Goal: Task Accomplishment & Management: Complete application form

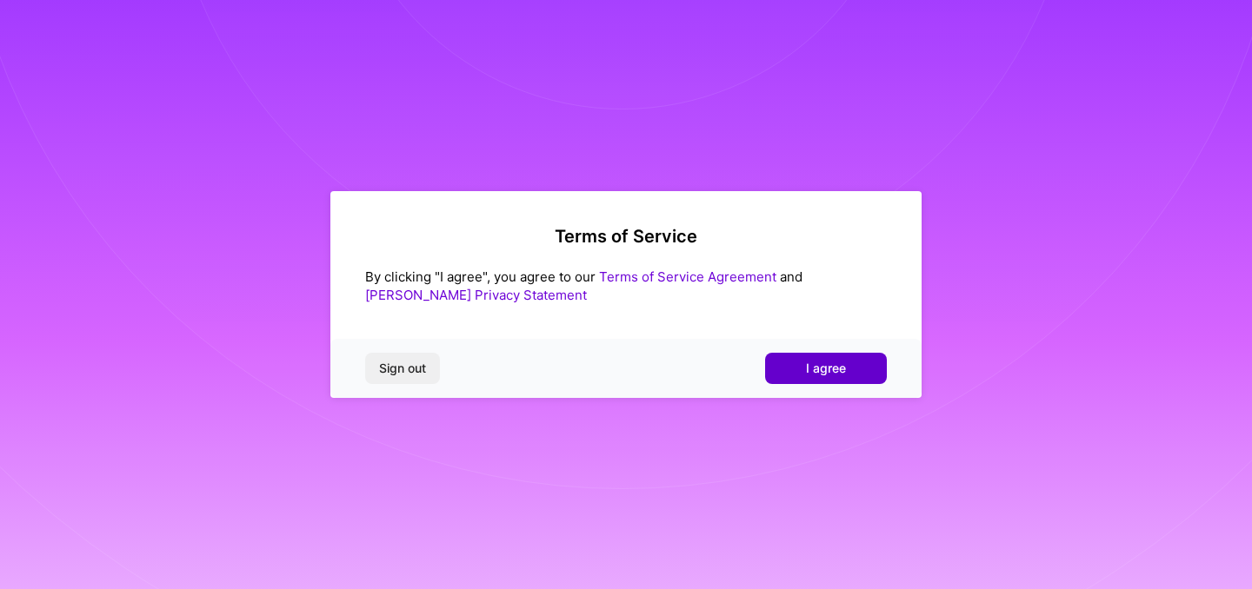
click at [804, 373] on button "I agree" at bounding box center [826, 368] width 122 height 31
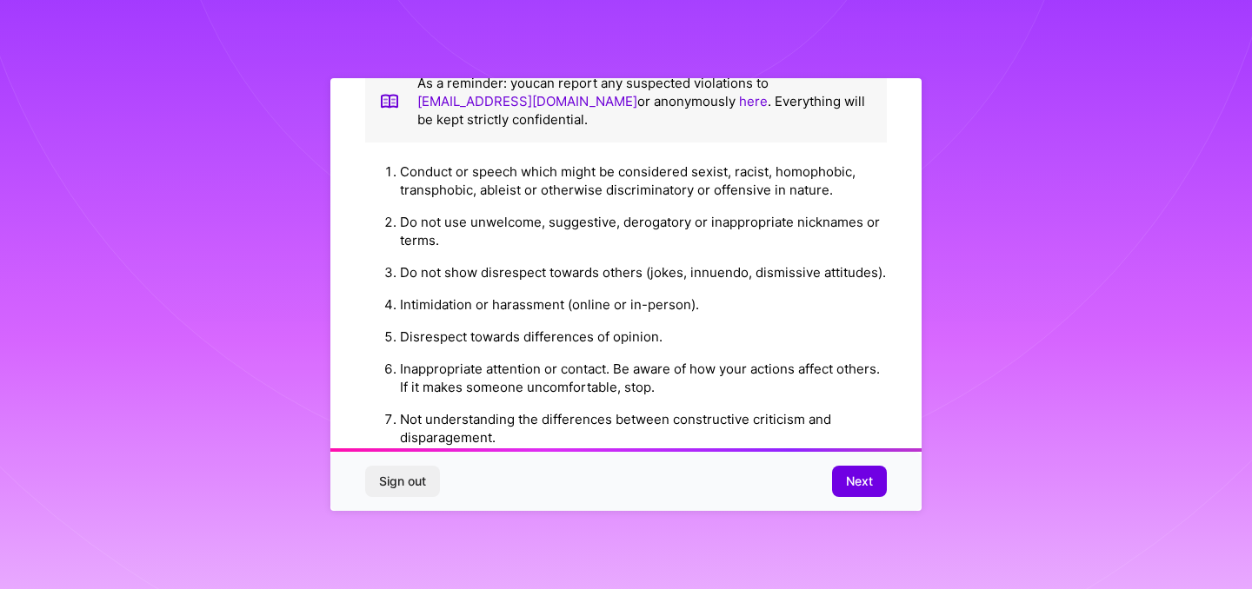
scroll to position [1958, 0]
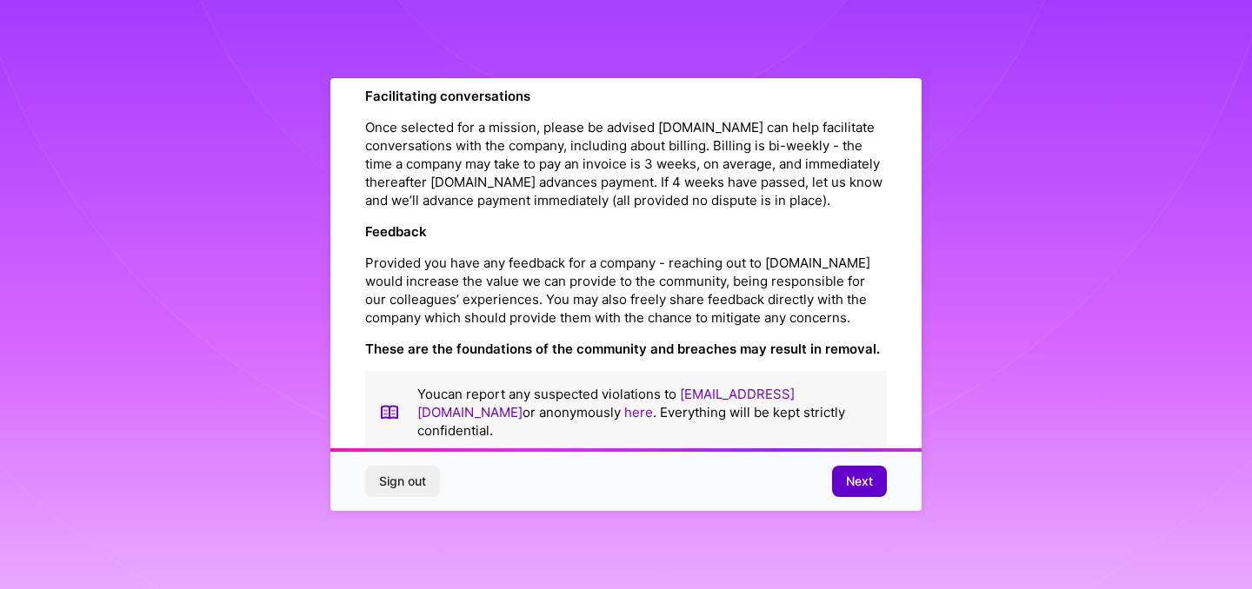
click at [846, 472] on button "Next" at bounding box center [859, 481] width 55 height 31
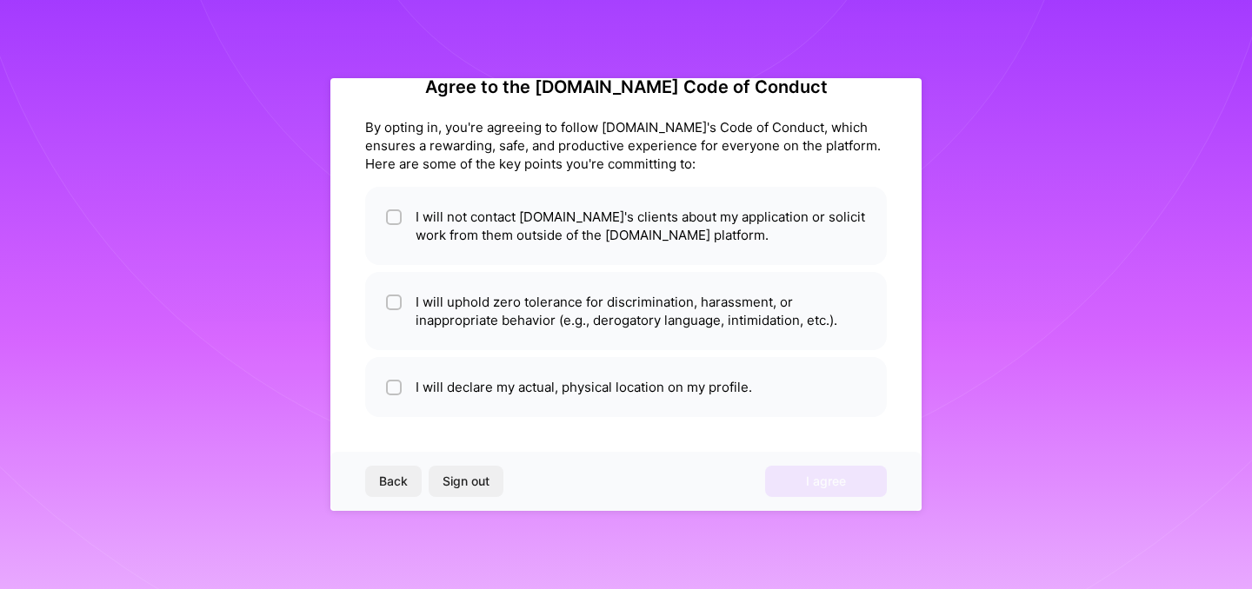
scroll to position [37, 0]
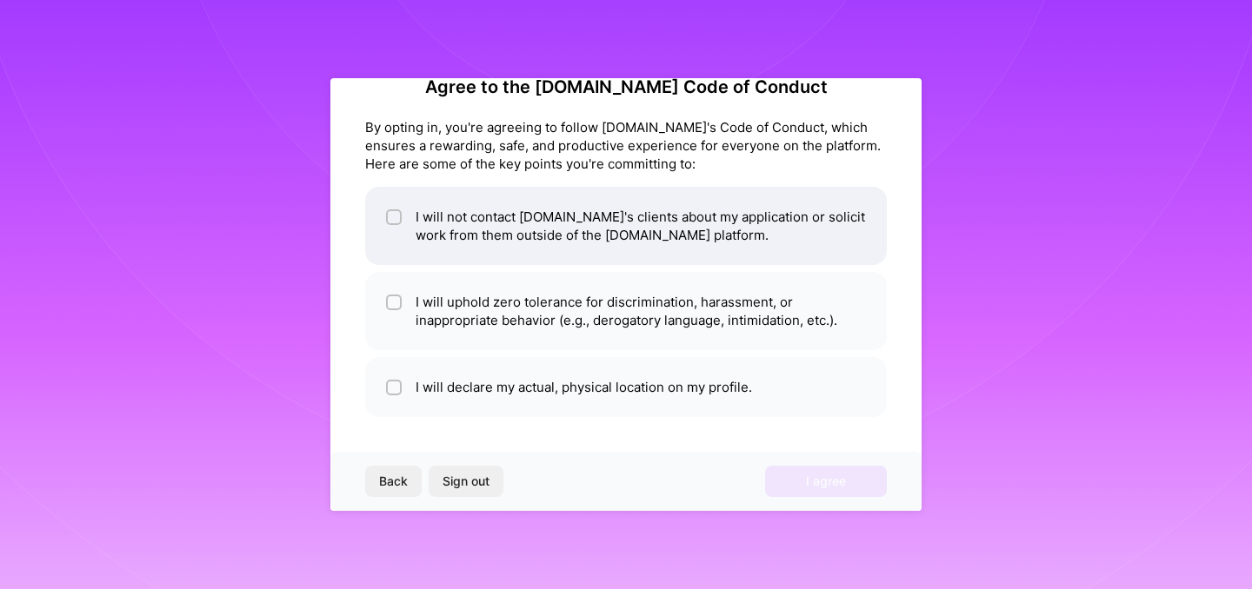
click at [548, 236] on li "I will not contact [DOMAIN_NAME]'s clients about my application or solicit work…" at bounding box center [625, 226] width 521 height 78
checkbox input "true"
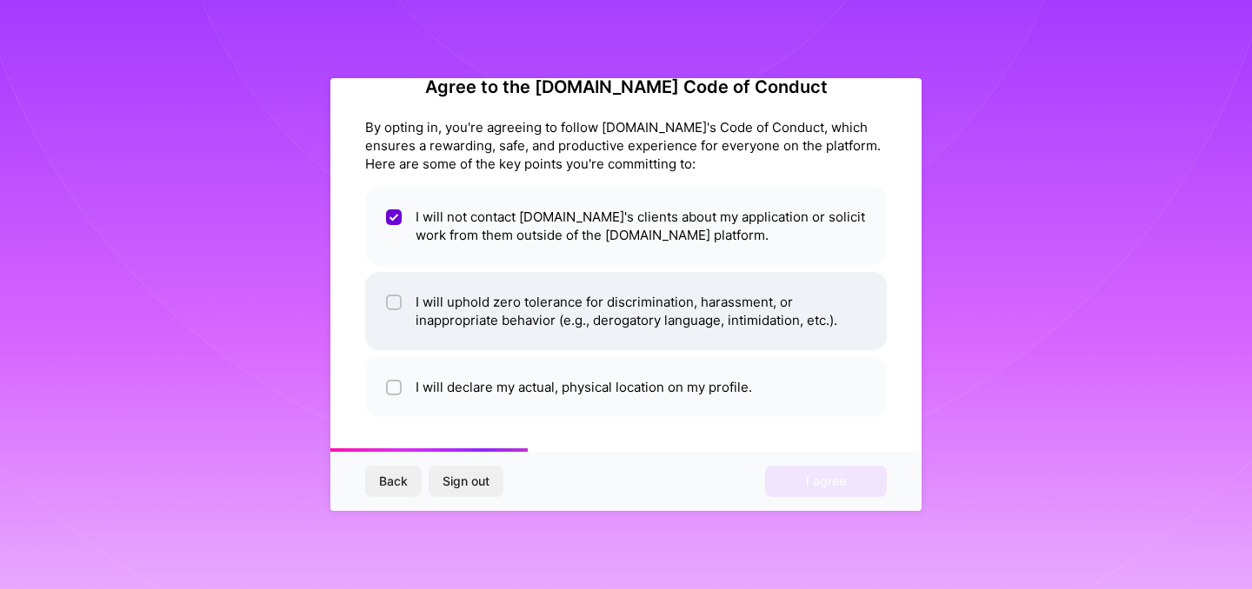
click at [536, 322] on li "I will uphold zero tolerance for discrimination, harassment, or inappropriate b…" at bounding box center [625, 311] width 521 height 78
checkbox input "true"
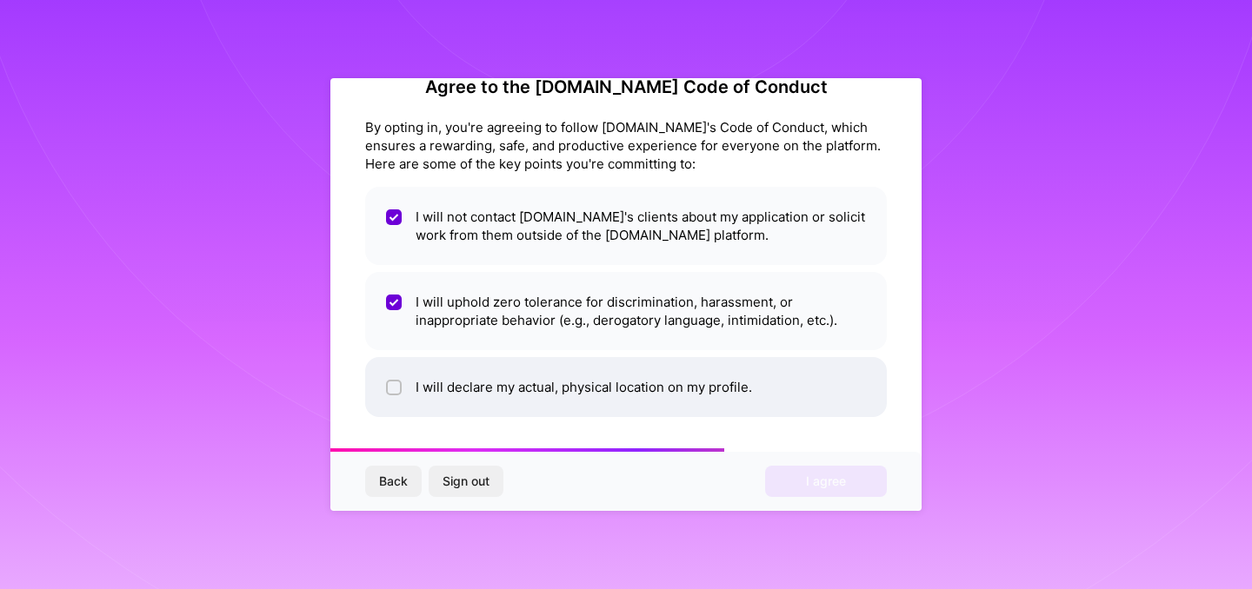
click at [537, 372] on li "I will declare my actual, physical location on my profile." at bounding box center [625, 387] width 521 height 60
checkbox input "true"
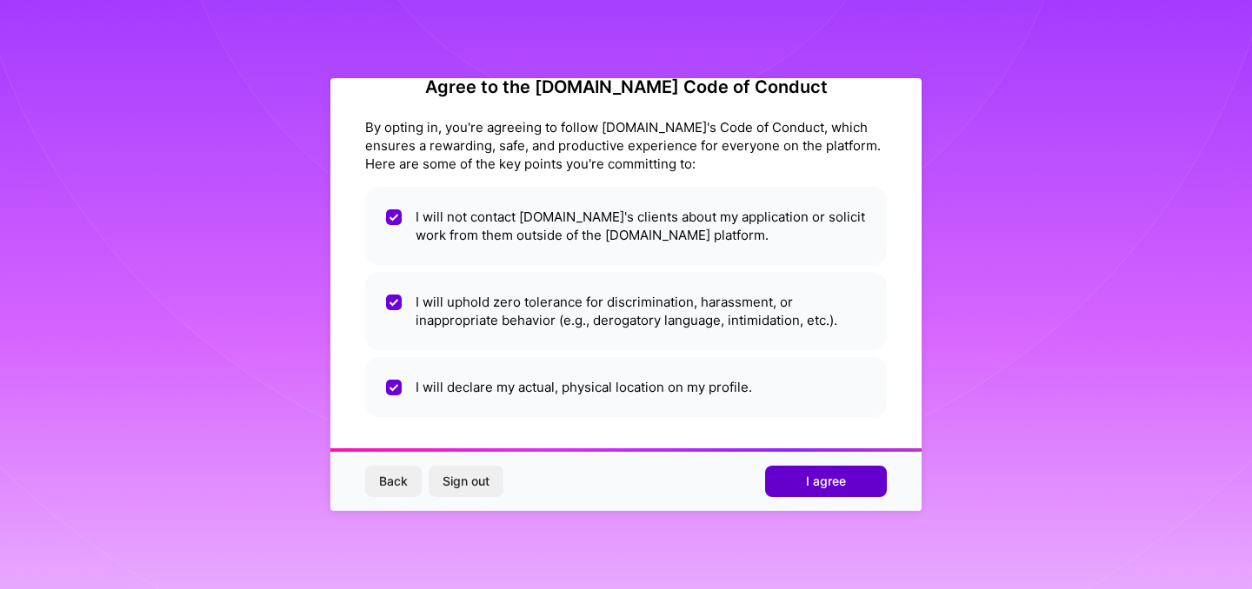
click at [806, 482] on span "I agree" at bounding box center [826, 481] width 40 height 17
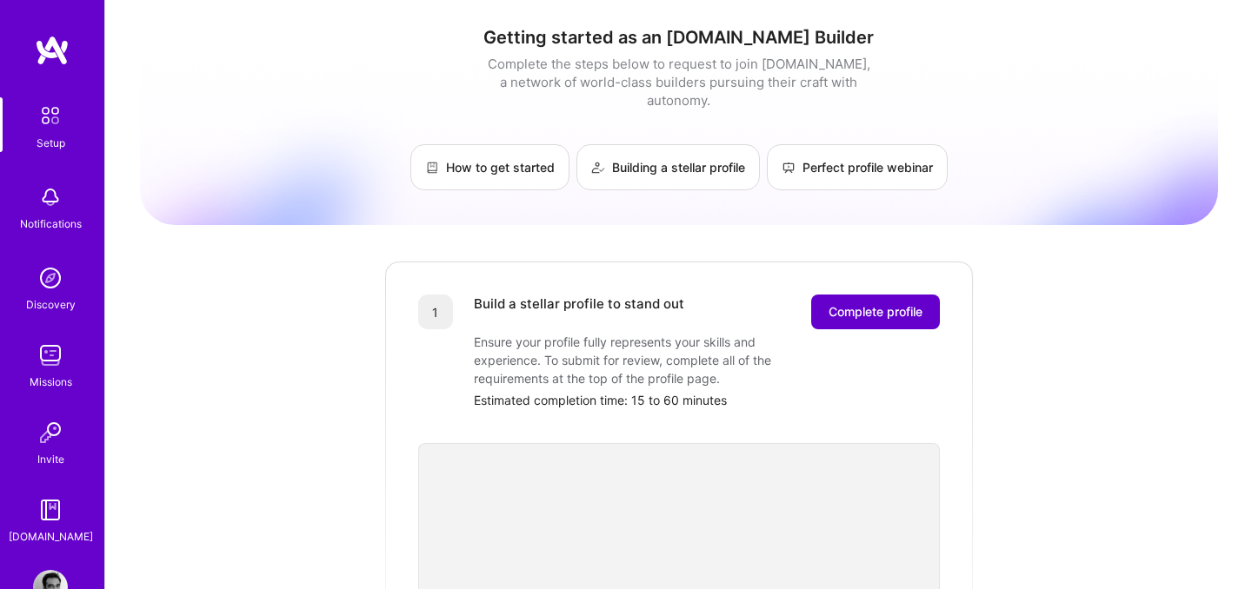
click at [853, 303] on span "Complete profile" at bounding box center [875, 311] width 94 height 17
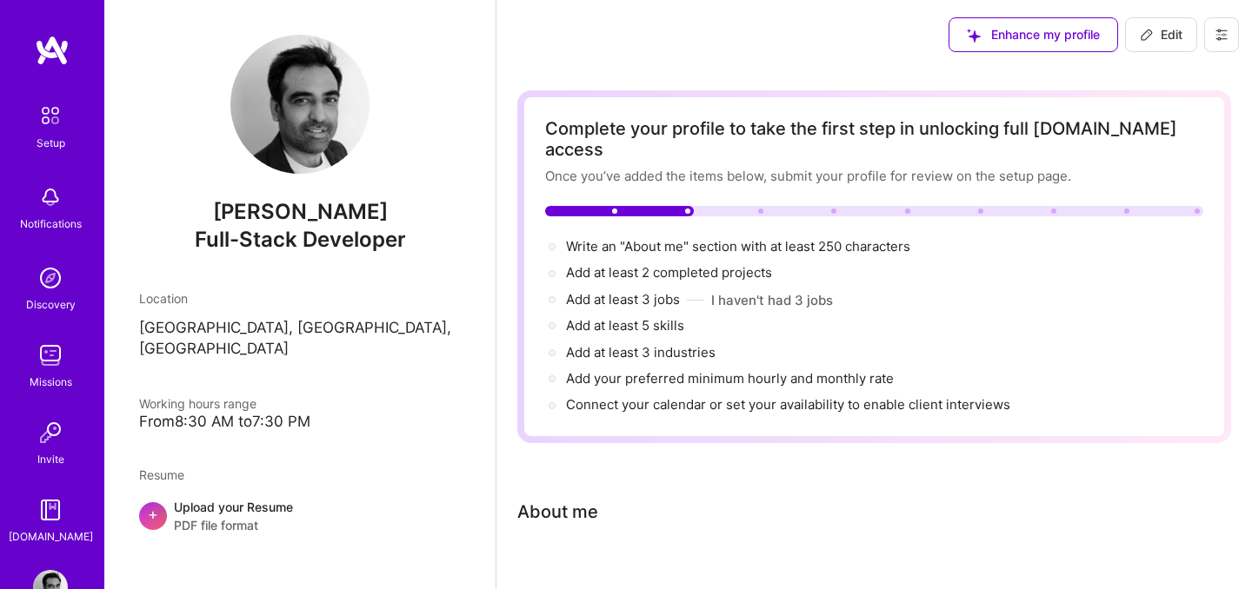
click at [1023, 38] on span "Enhance my profile" at bounding box center [1033, 34] width 133 height 17
click at [985, 32] on div "Enhance my profile" at bounding box center [1032, 34] width 169 height 35
click at [1007, 41] on div "Enhance my profile" at bounding box center [1032, 34] width 169 height 35
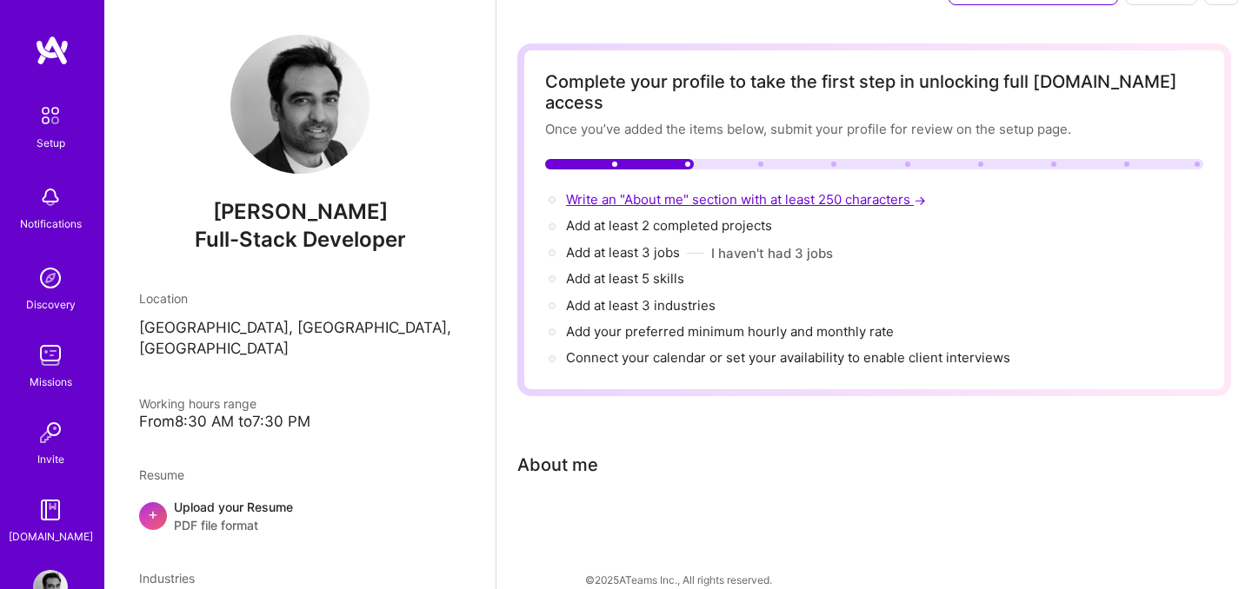
click at [641, 191] on span "Write an "About me" section with at least 250 characters →" at bounding box center [747, 199] width 363 height 17
select select "US"
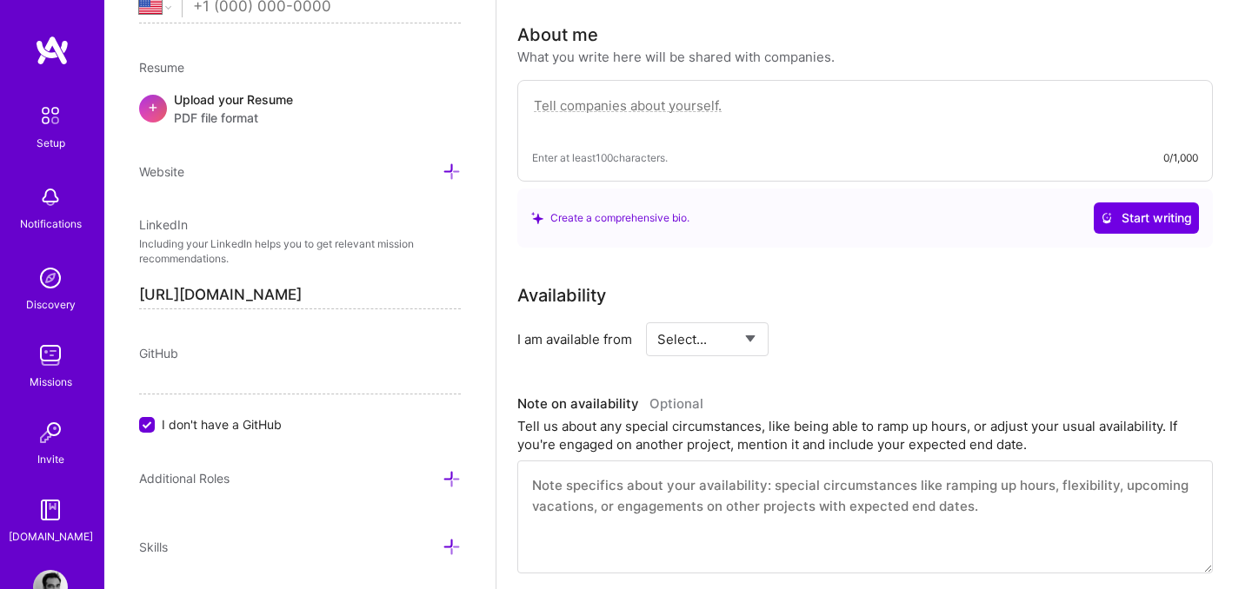
scroll to position [478, 0]
click at [639, 208] on div "Create a comprehensive bio." at bounding box center [610, 217] width 158 height 18
click at [1126, 209] on span "Start writing" at bounding box center [1145, 217] width 91 height 17
click at [752, 316] on select "Select... Right Now Future Date Not Available" at bounding box center [707, 338] width 100 height 44
select select "Right Now"
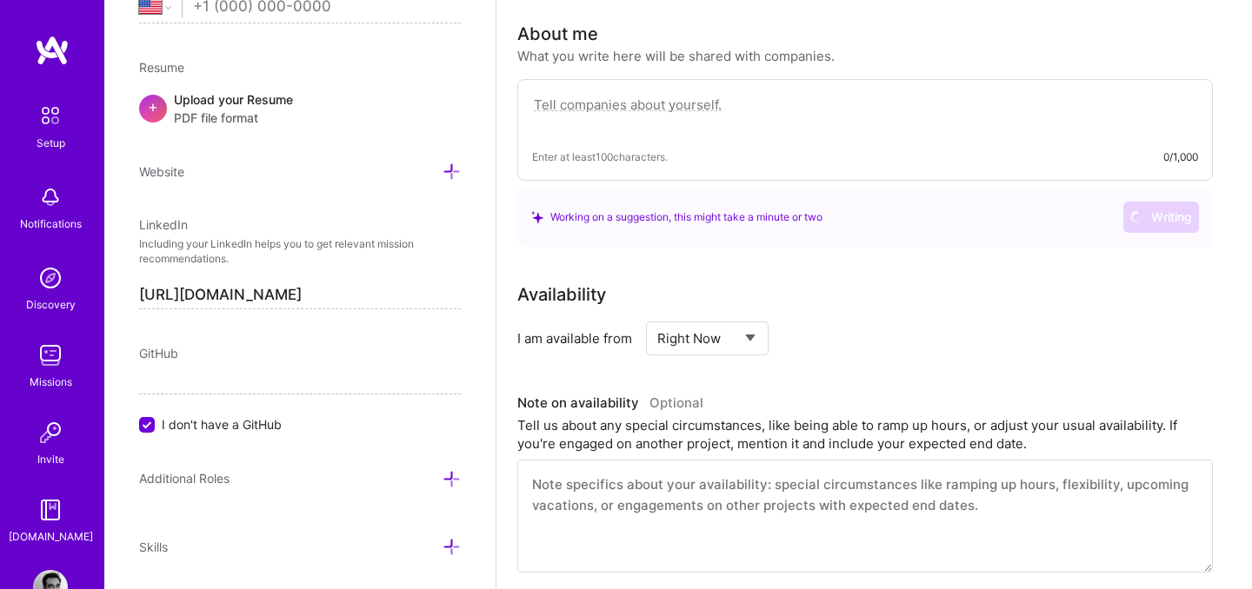
click at [657, 316] on select "Select... Right Now Future Date Not Available" at bounding box center [707, 338] width 100 height 44
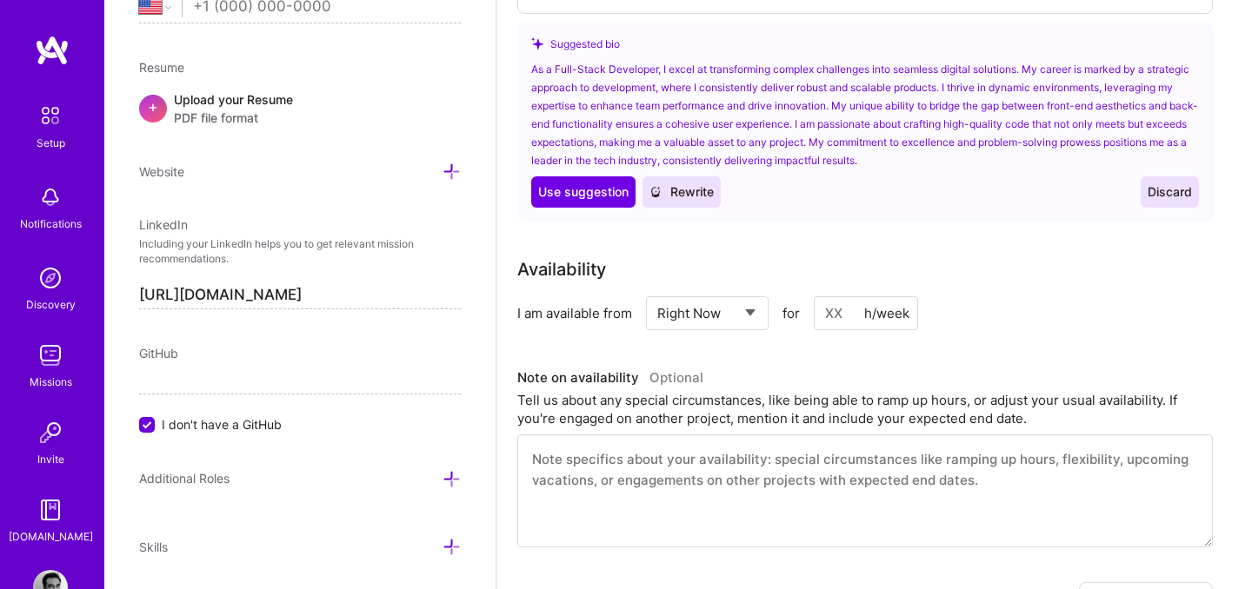
scroll to position [502, 0]
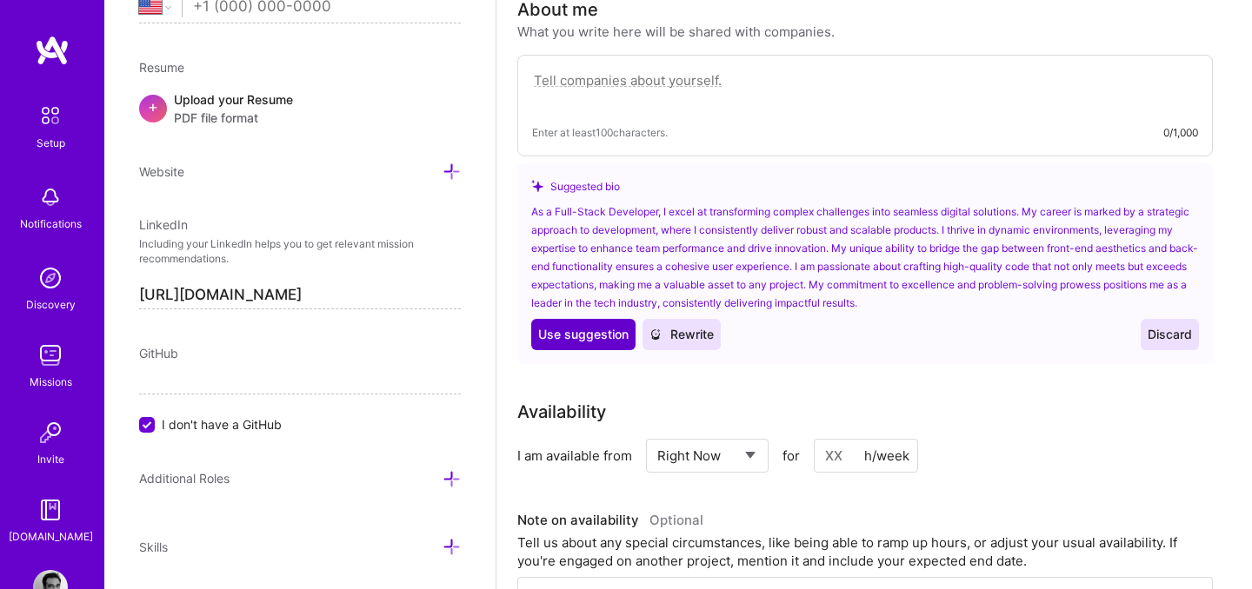
click at [597, 326] on span "Use suggestion" at bounding box center [583, 334] width 90 height 17
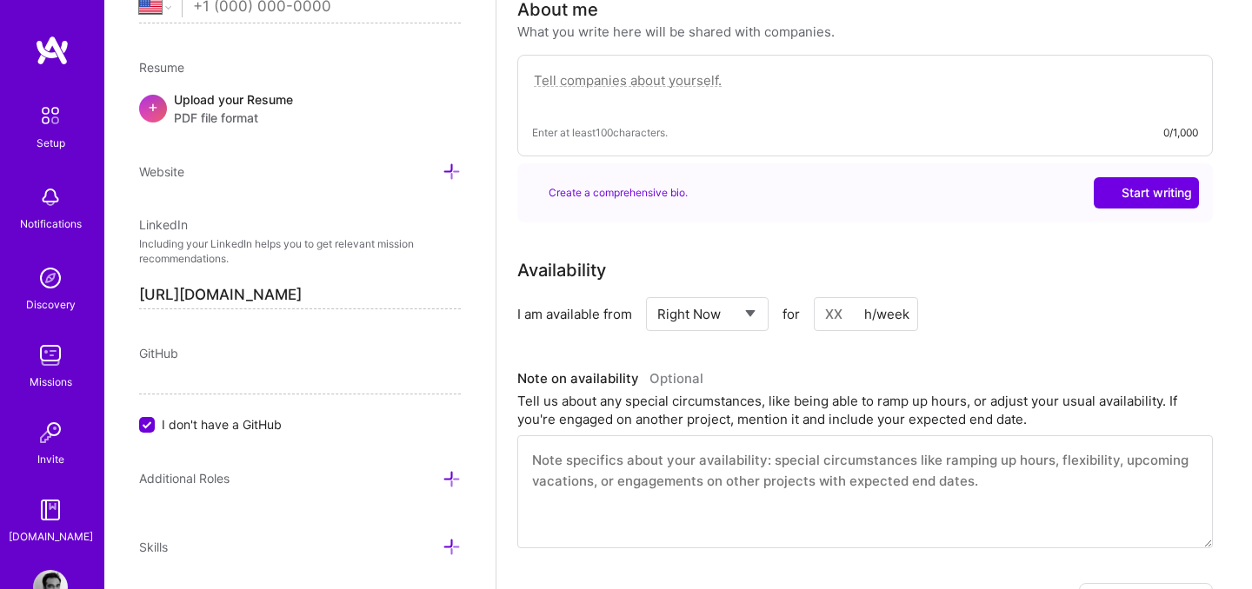
type textarea "As a Full-Stack Developer, I excel at transforming complex challenges into seam…"
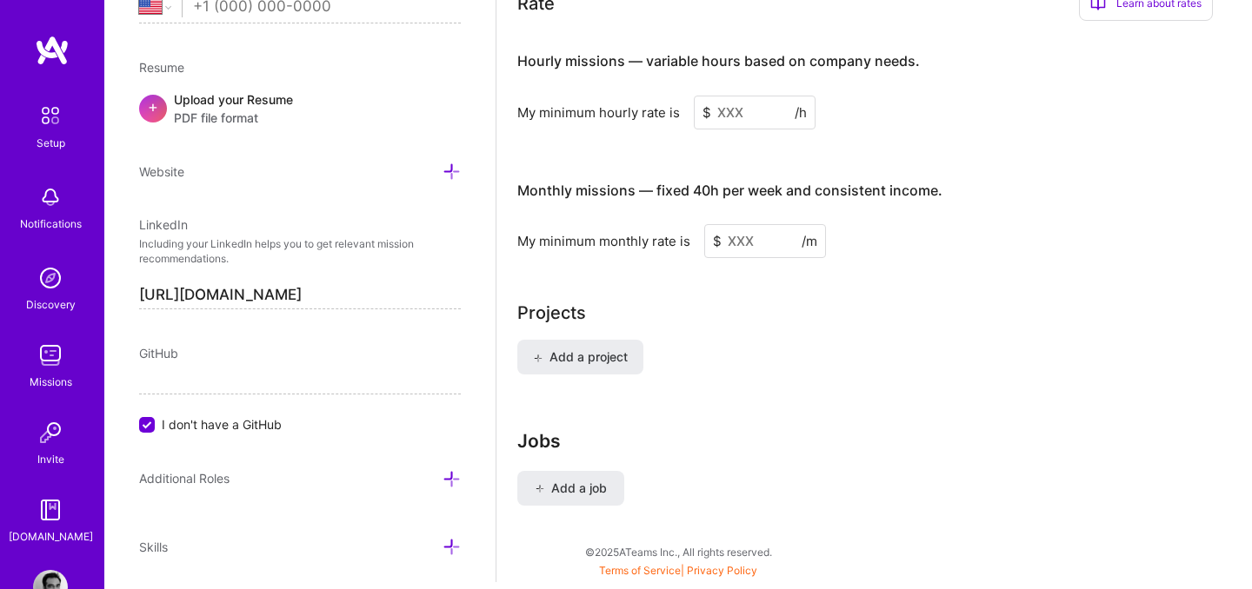
scroll to position [1258, 0]
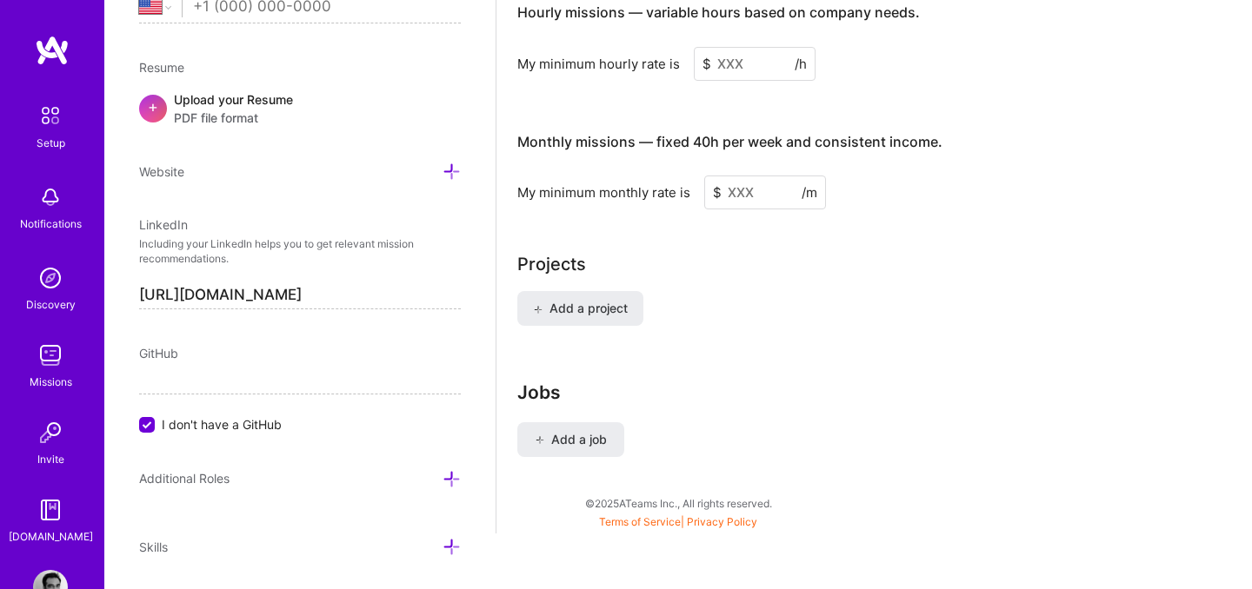
click at [292, 424] on label "I don't have a GitHub" at bounding box center [300, 424] width 322 height 18
click at [156, 424] on input "I don't have a GitHub" at bounding box center [149, 426] width 16 height 16
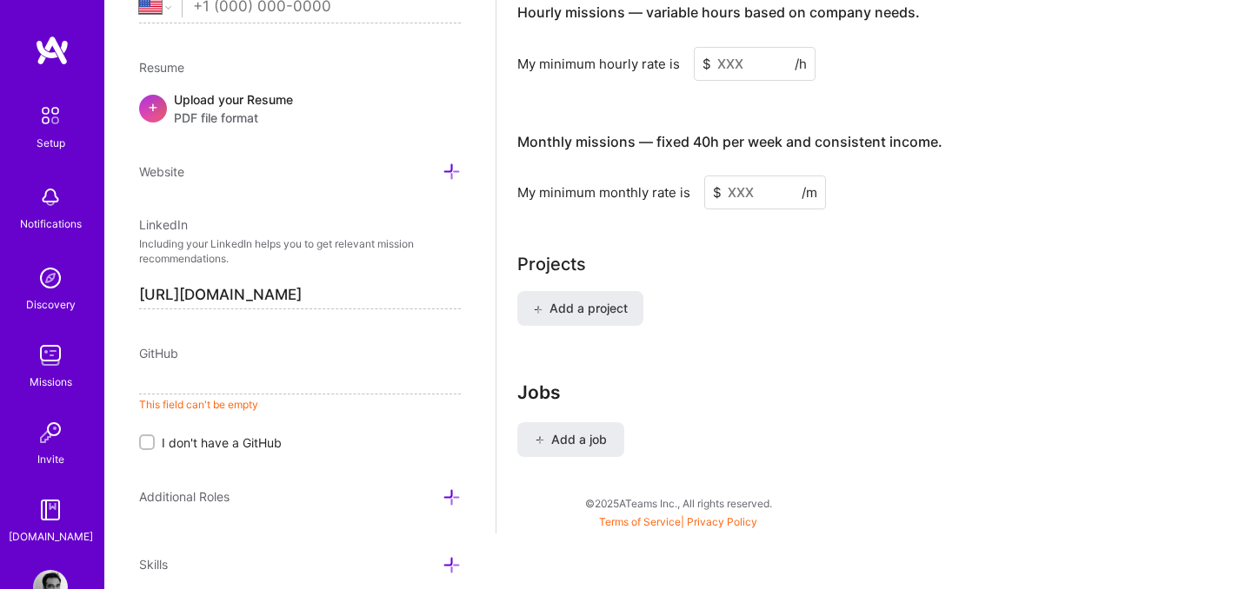
click at [292, 391] on input at bounding box center [300, 381] width 322 height 28
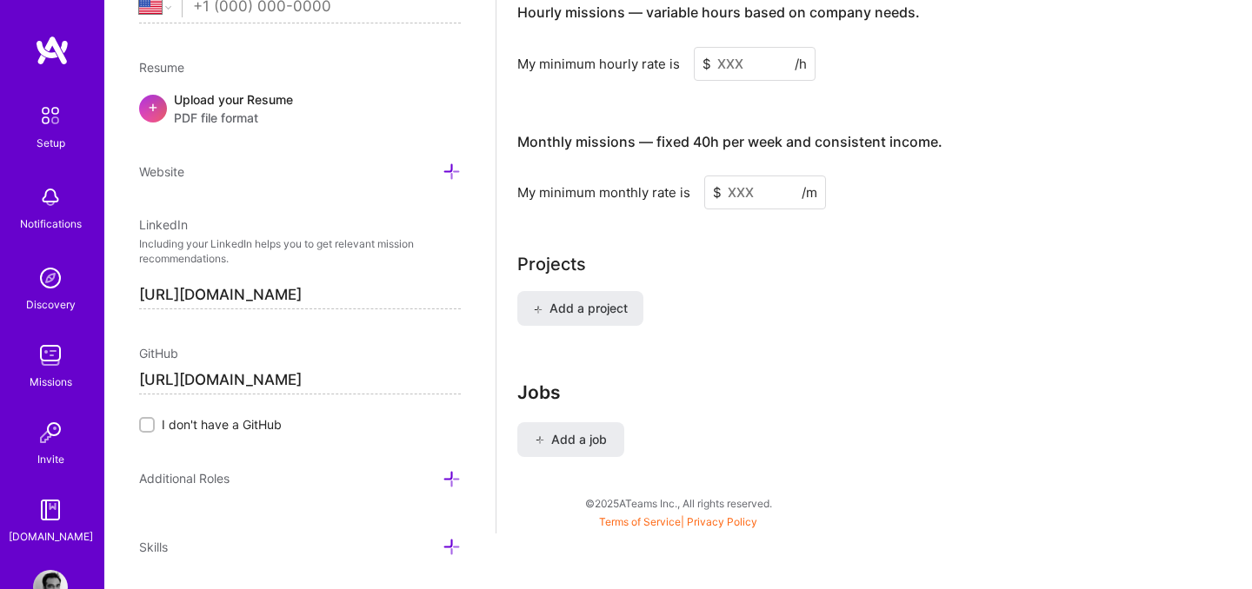
type input "[URL][DOMAIN_NAME]"
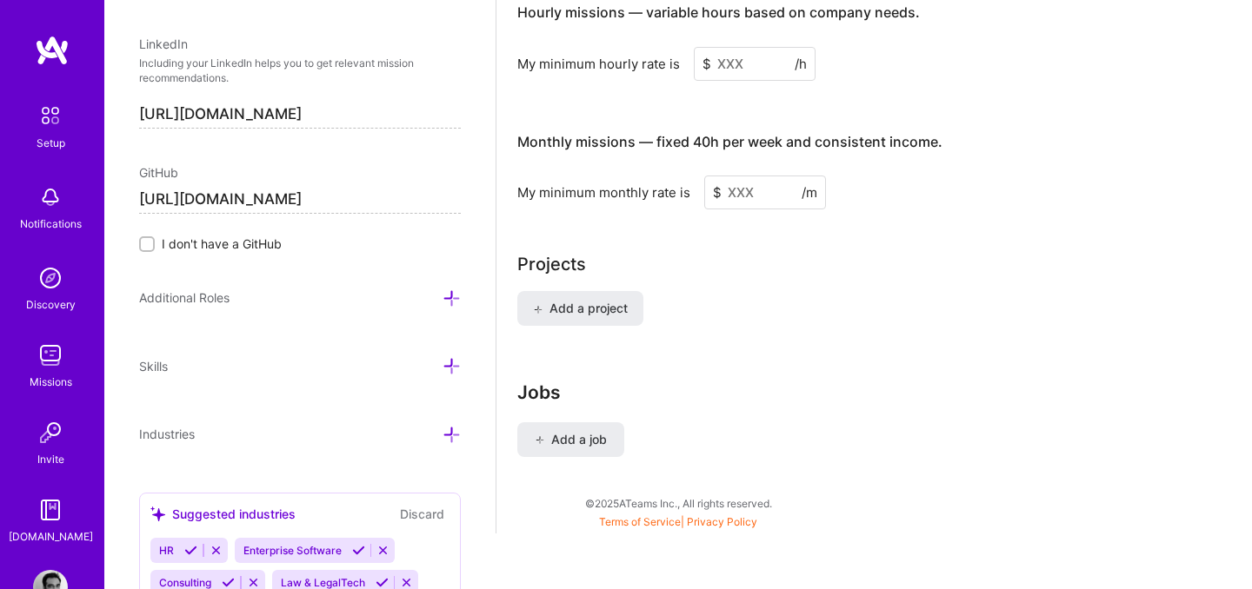
scroll to position [972, 0]
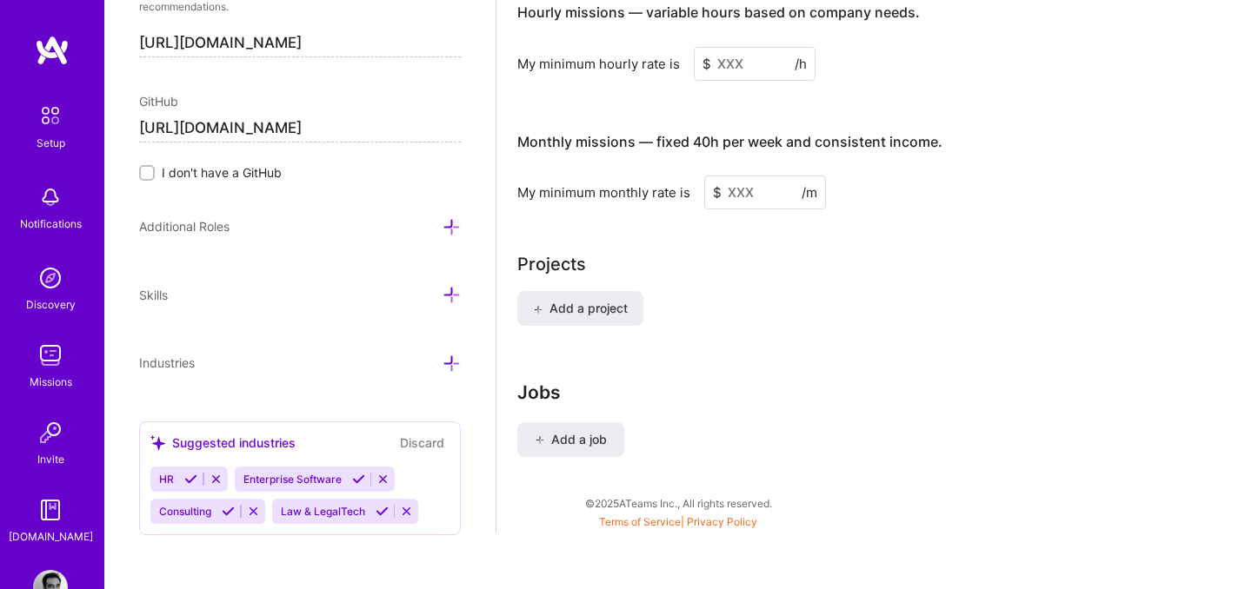
click at [362, 478] on icon at bounding box center [358, 479] width 13 height 13
click at [212, 478] on icon at bounding box center [215, 479] width 13 height 13
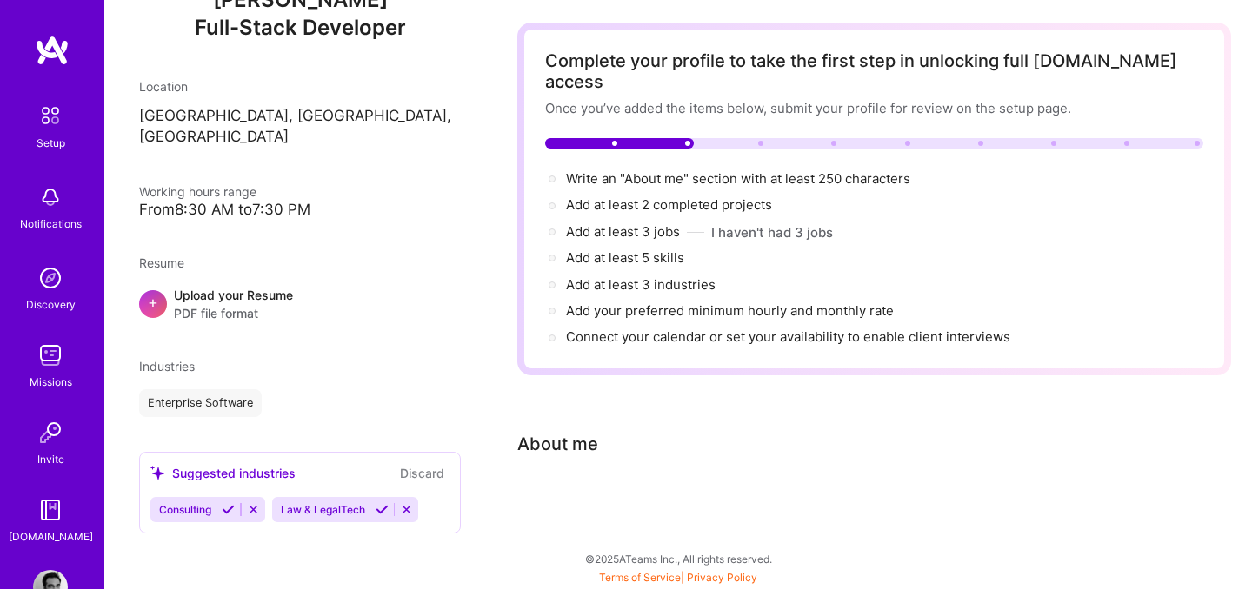
scroll to position [47, 0]
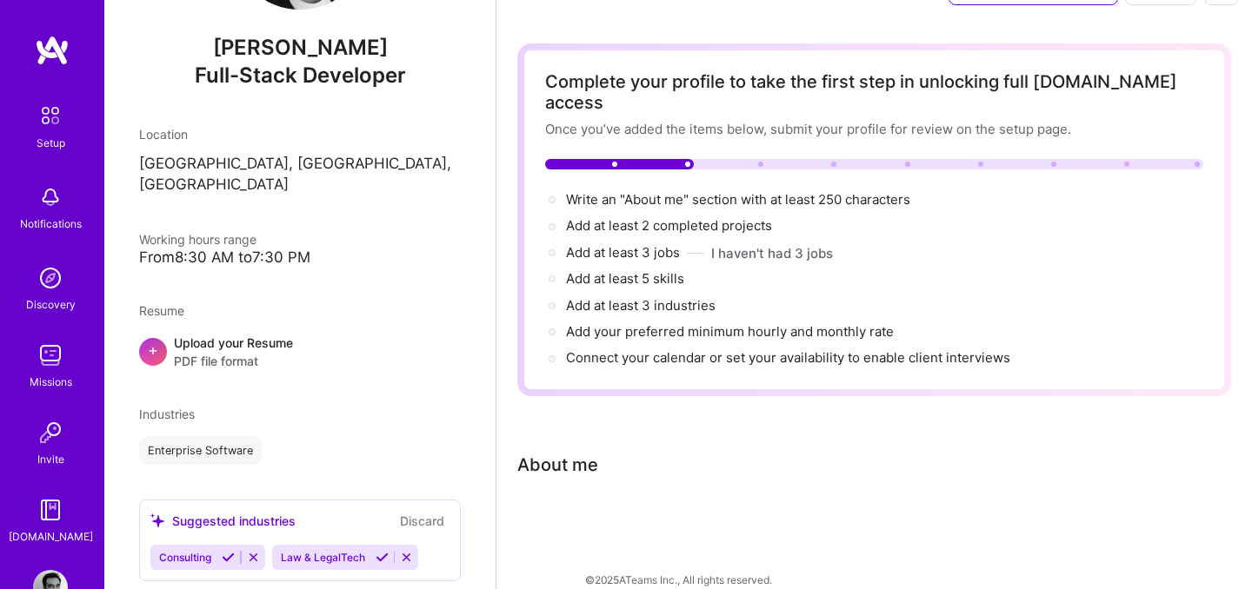
click at [408, 551] on icon at bounding box center [406, 557] width 13 height 13
click at [279, 512] on div "Suggested industries" at bounding box center [222, 521] width 145 height 18
click at [350, 545] on div "Consulting" at bounding box center [299, 557] width 299 height 25
click at [230, 551] on icon at bounding box center [228, 557] width 13 height 13
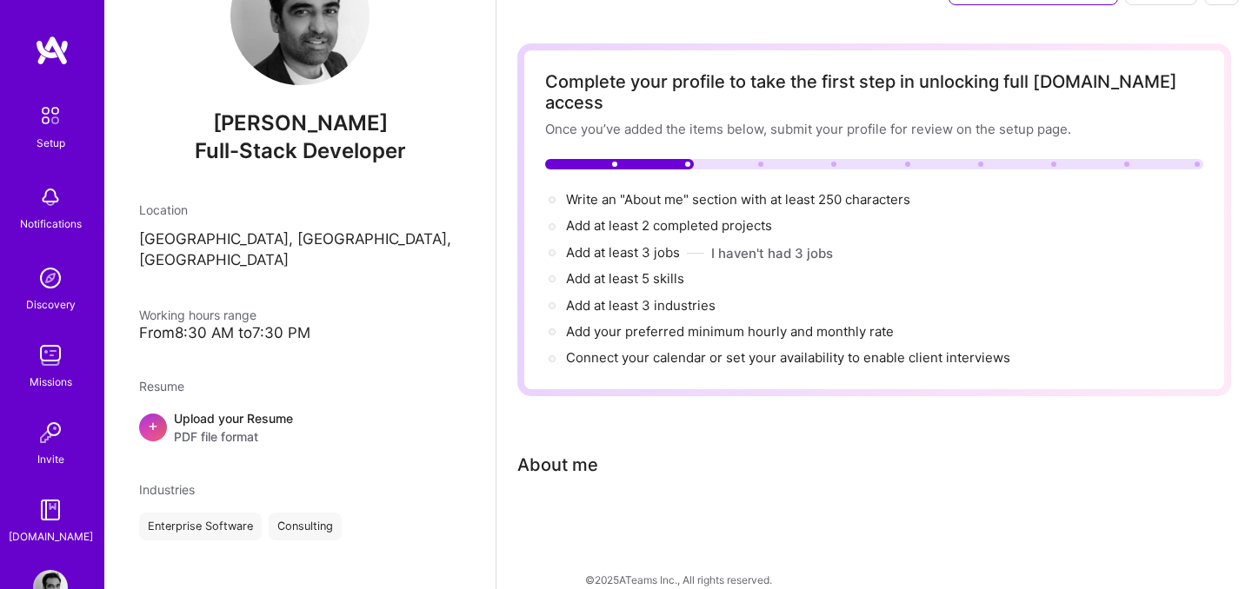
click at [55, 299] on div "Discovery" at bounding box center [51, 305] width 50 height 18
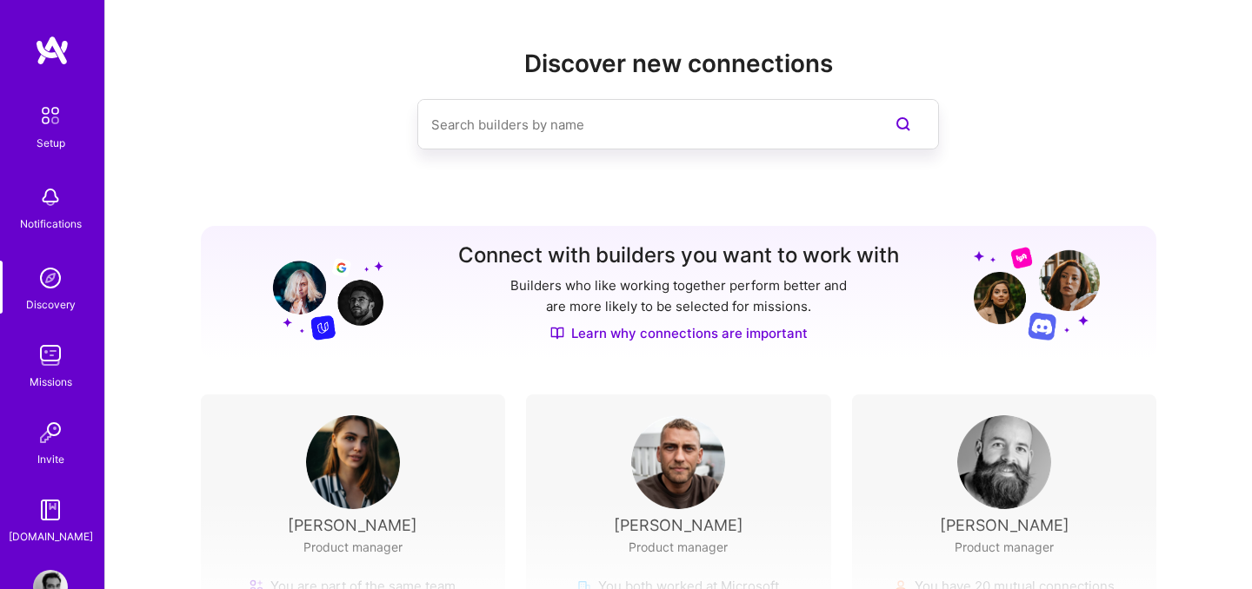
scroll to position [242, 0]
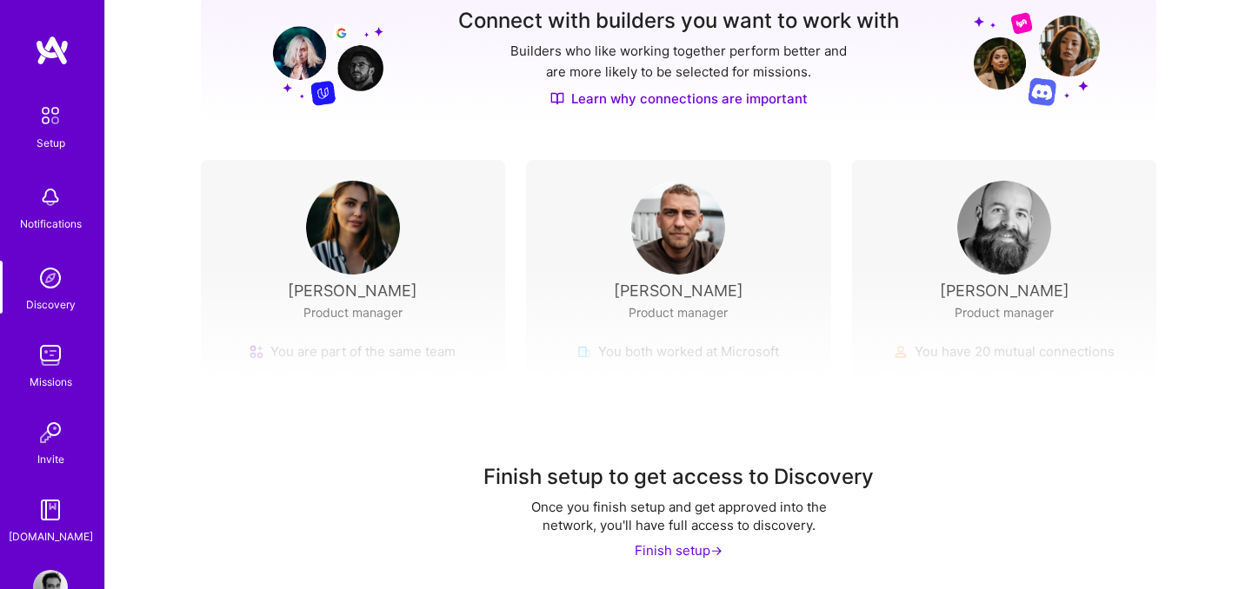
click at [690, 548] on div "Finish setup ->" at bounding box center [678, 550] width 88 height 18
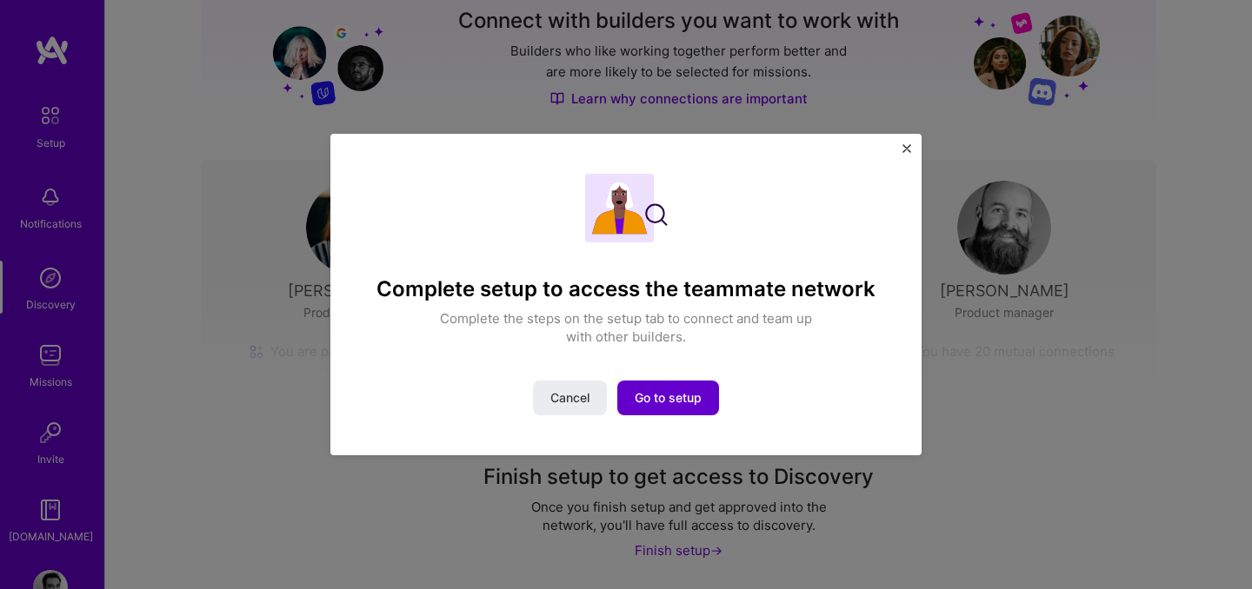
click at [654, 386] on button "Go to setup" at bounding box center [668, 398] width 102 height 35
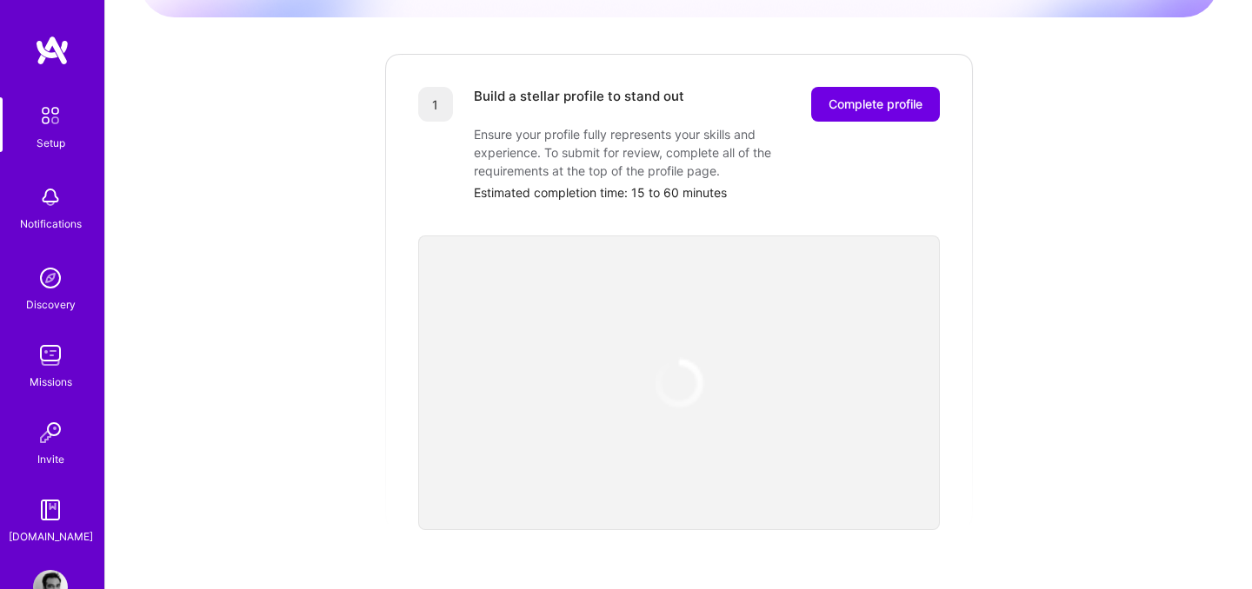
scroll to position [169, 0]
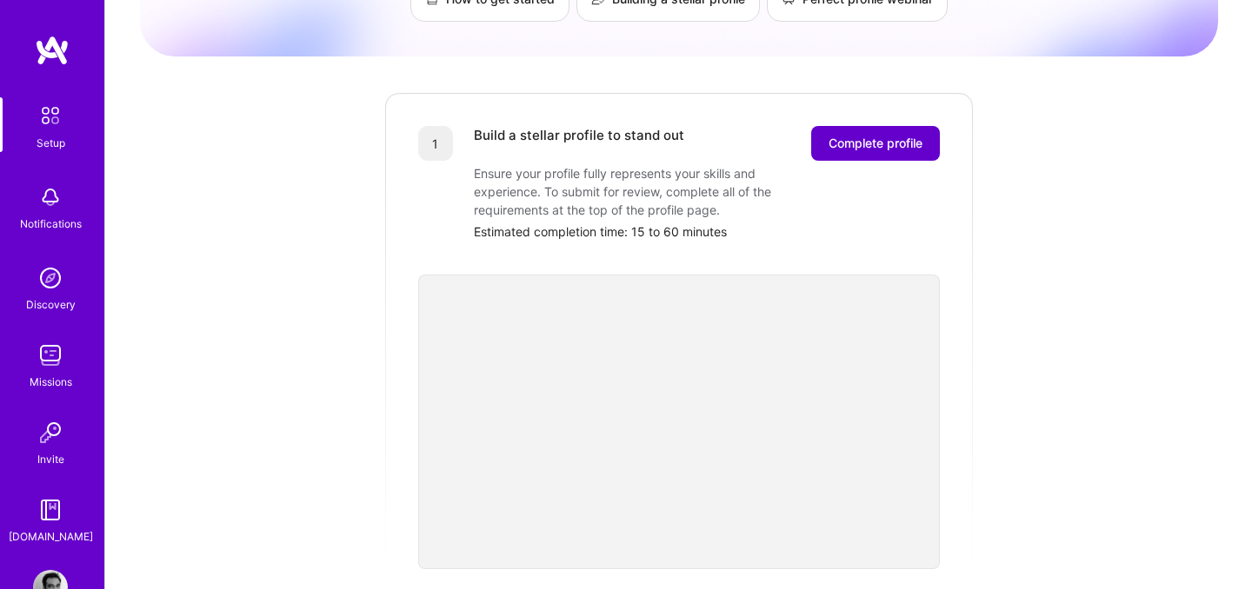
click at [874, 138] on button "Complete profile" at bounding box center [875, 143] width 129 height 35
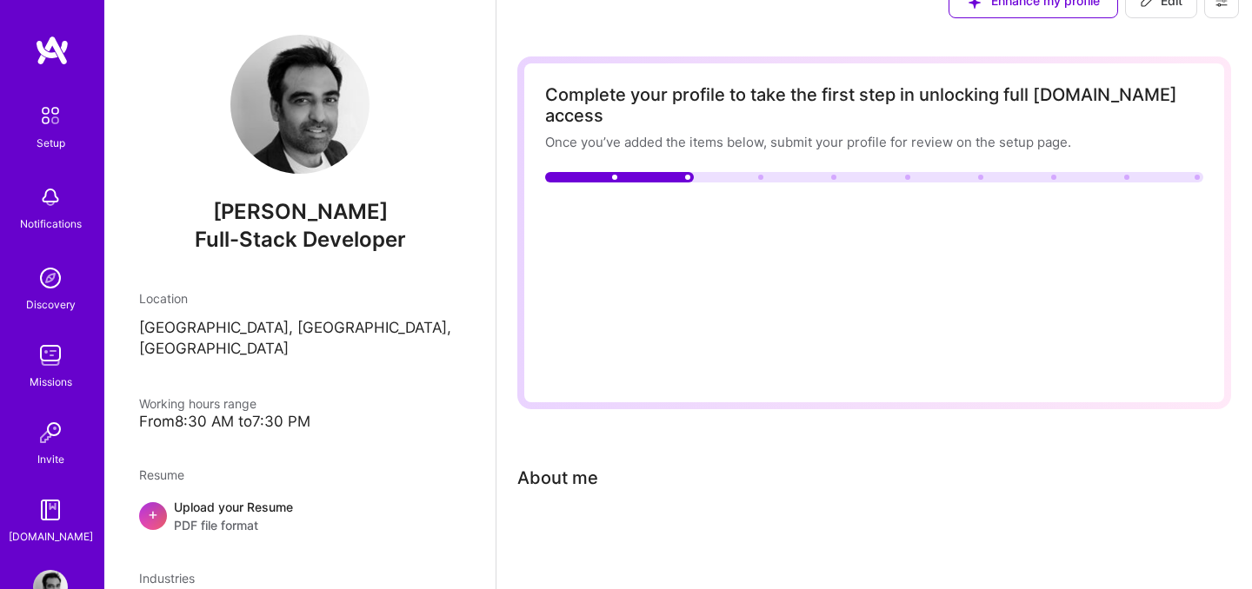
scroll to position [33, 0]
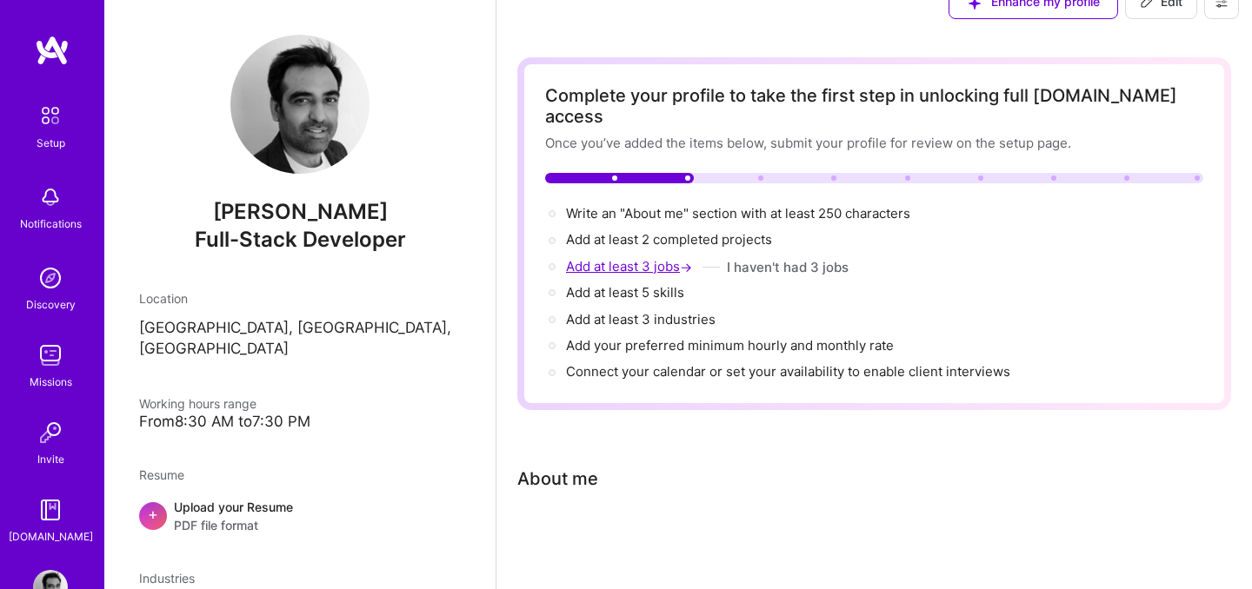
click at [642, 258] on span "Add at least 3 jobs →" at bounding box center [631, 266] width 130 height 17
select select "US"
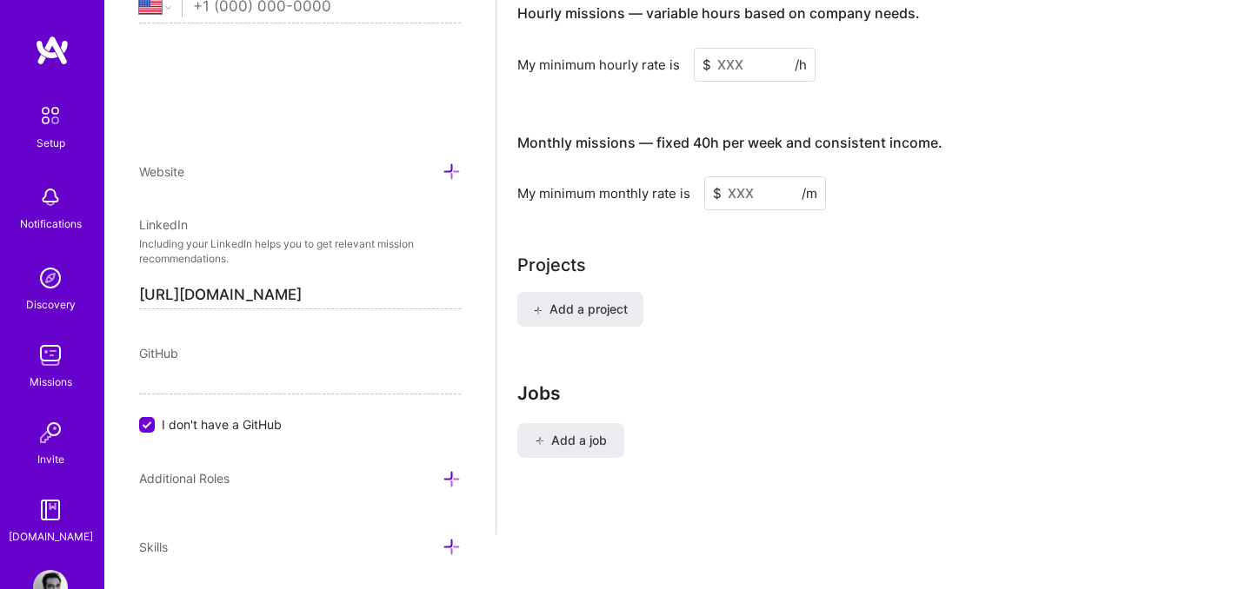
scroll to position [1148, 0]
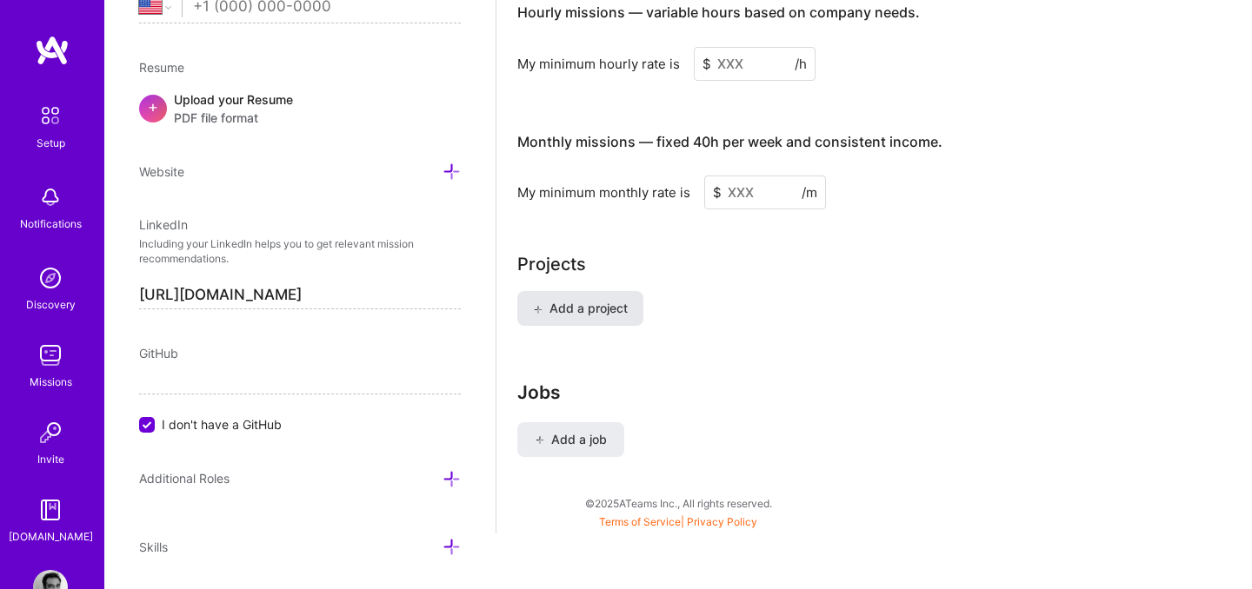
click at [615, 300] on span "Add a project" at bounding box center [580, 308] width 95 height 17
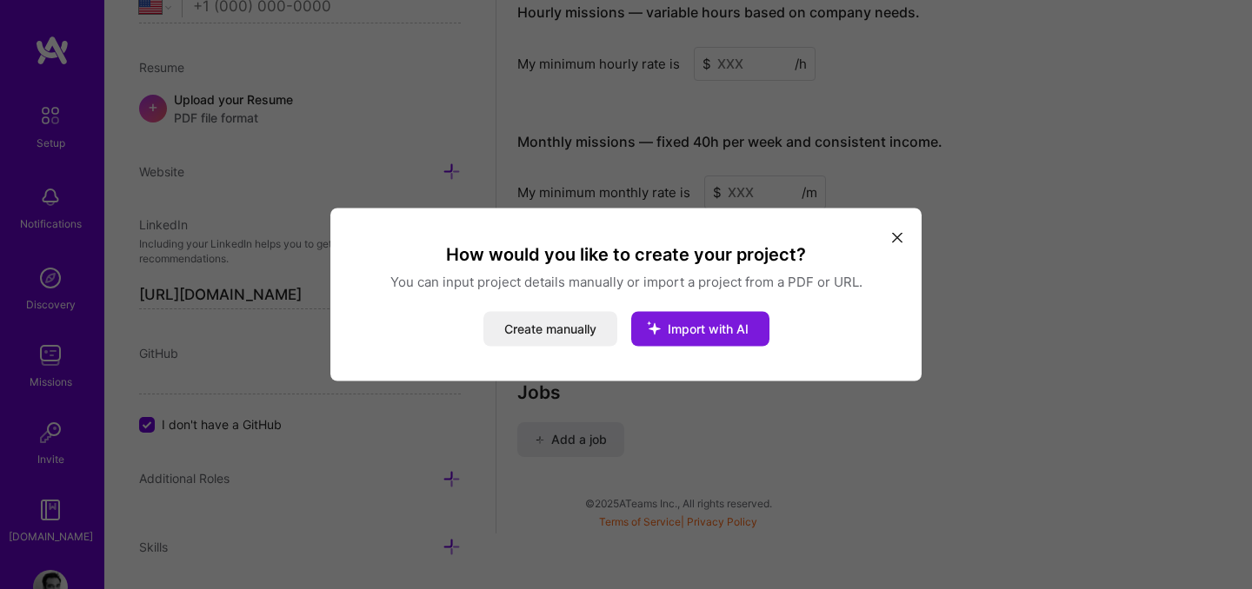
click at [667, 323] on icon "modal" at bounding box center [653, 328] width 45 height 45
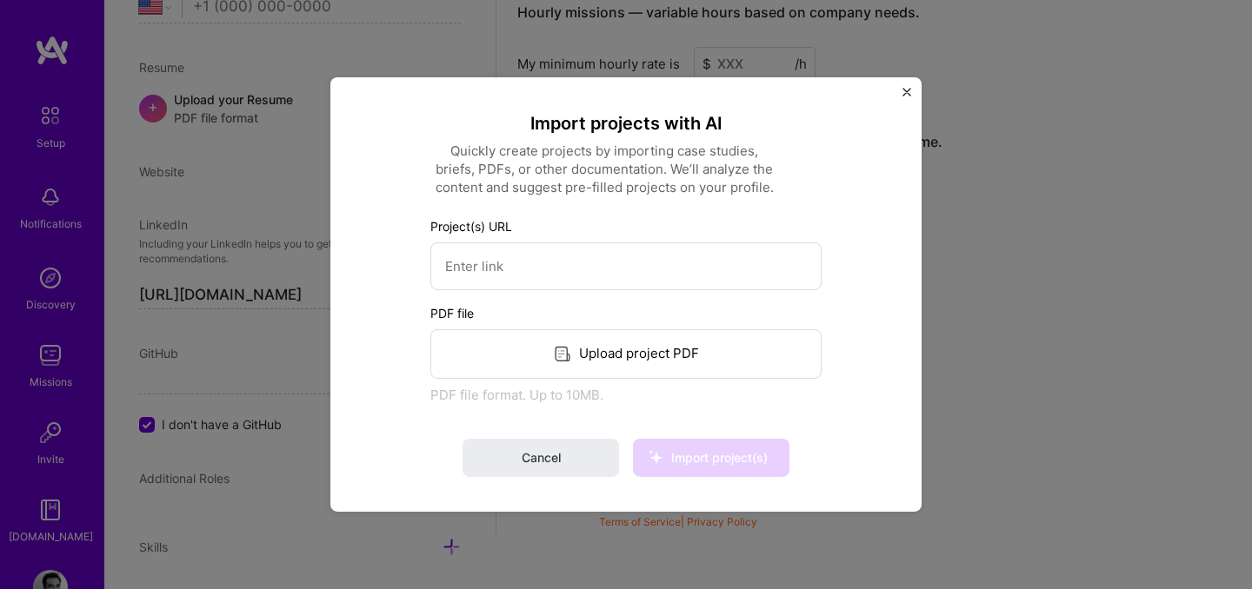
click at [905, 92] on img "Close" at bounding box center [906, 92] width 9 height 9
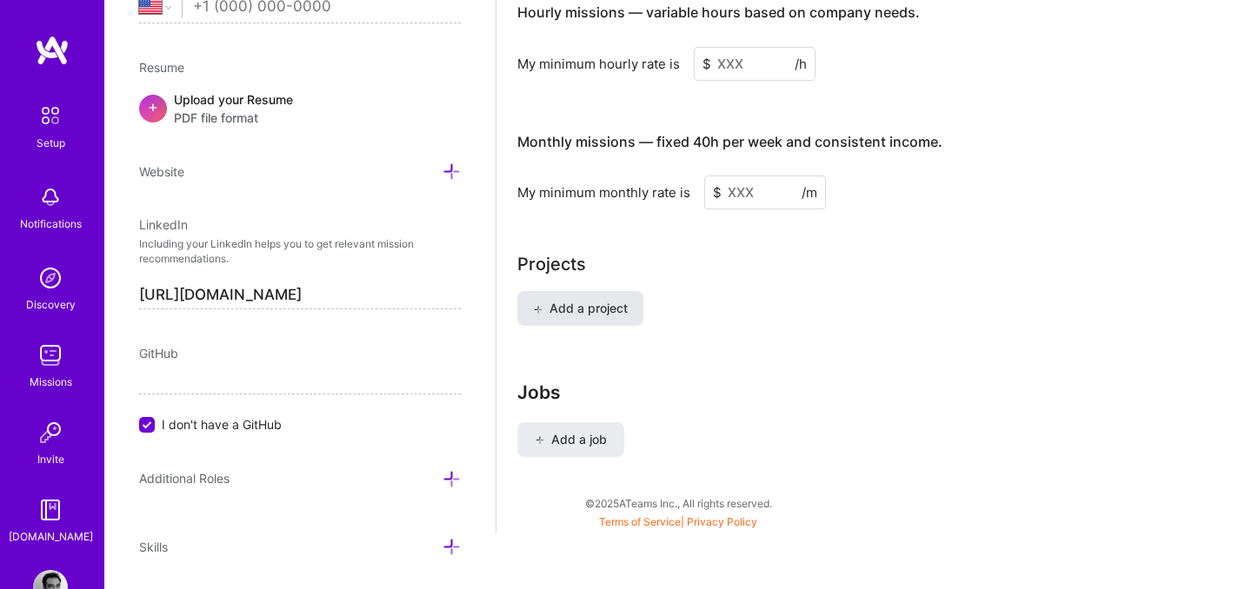
click at [579, 300] on span "Add a project" at bounding box center [580, 308] width 95 height 17
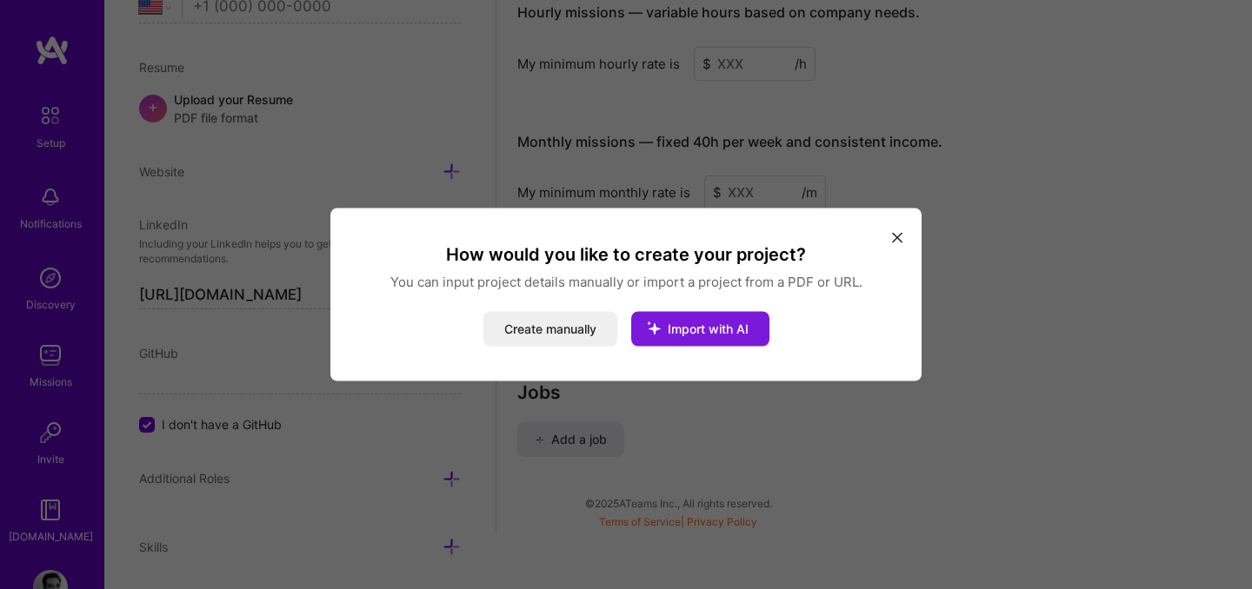
click at [668, 335] on icon "modal" at bounding box center [653, 328] width 45 height 45
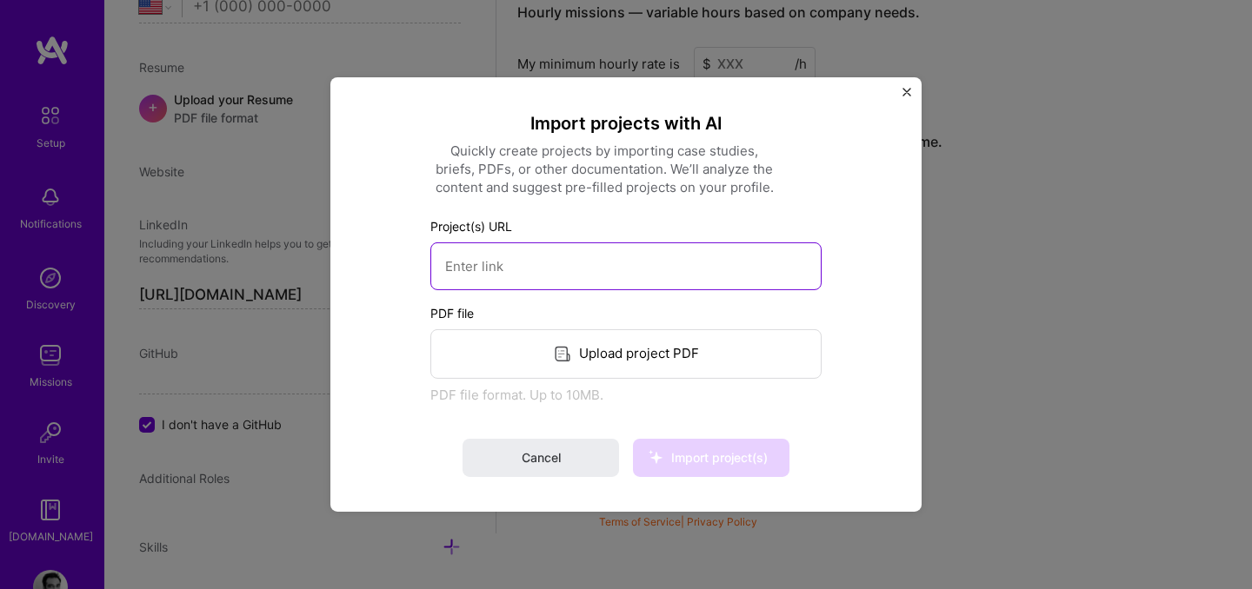
click at [636, 268] on input at bounding box center [625, 266] width 391 height 48
paste input "[DOMAIN_NAME]"
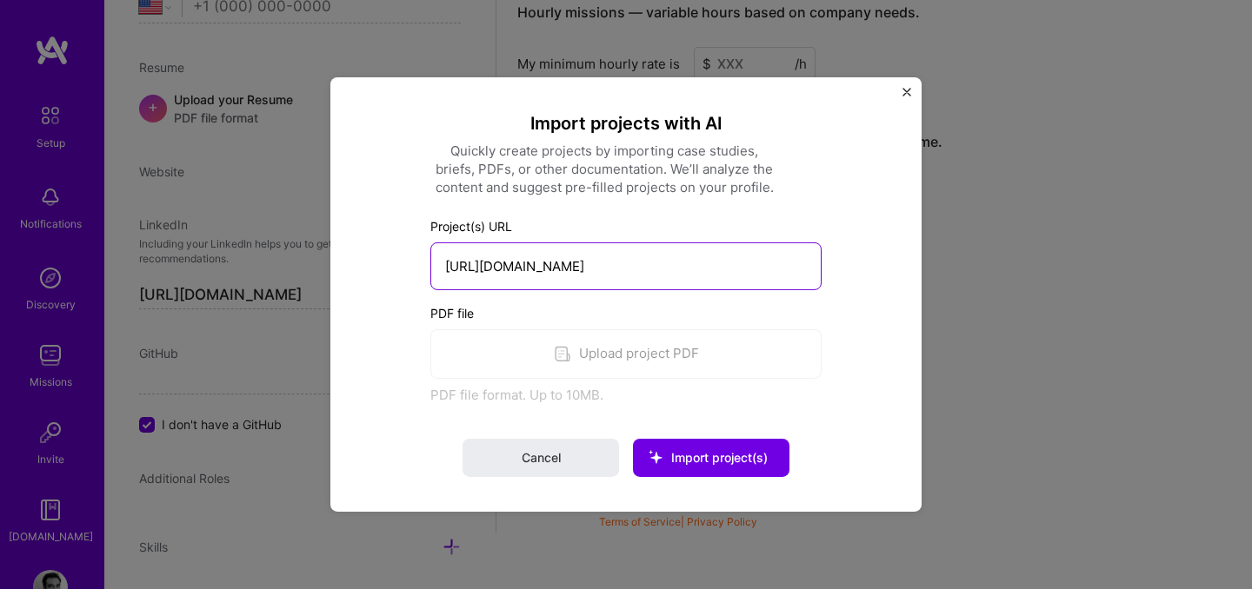
click at [630, 266] on input "[URL][DOMAIN_NAME]" at bounding box center [625, 266] width 391 height 48
paste input "[DOMAIN_NAME][URL]"
type input "[URL][DOMAIN_NAME]"
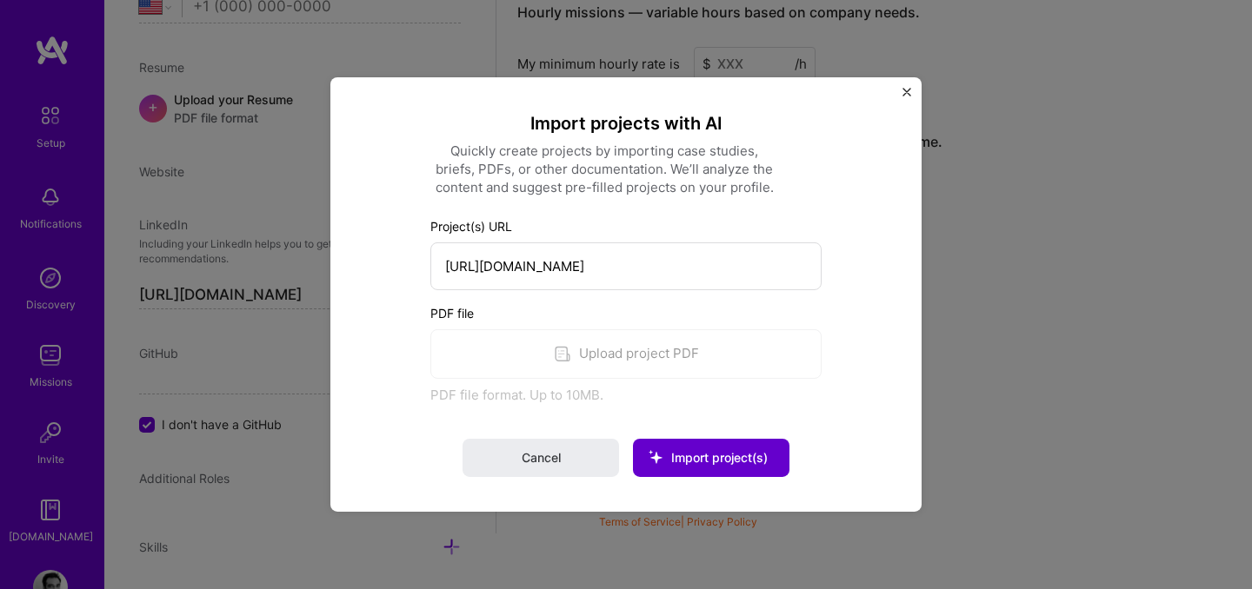
scroll to position [0, 0]
click at [730, 462] on span "Import project(s)" at bounding box center [719, 457] width 96 height 15
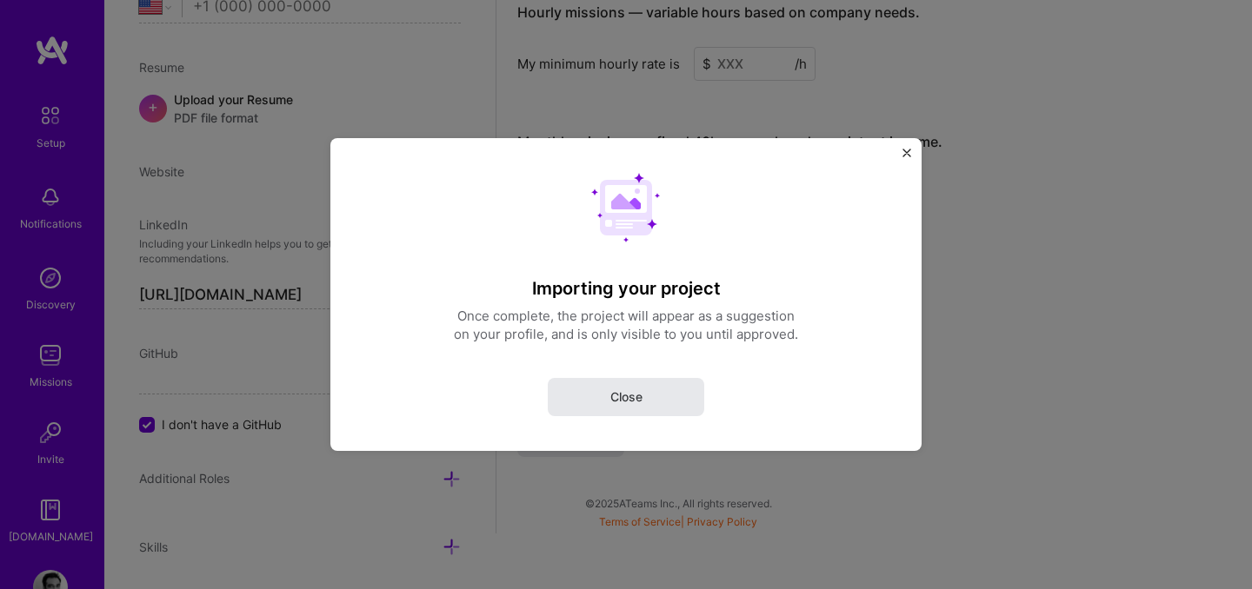
click at [641, 391] on span "Close" at bounding box center [626, 397] width 32 height 17
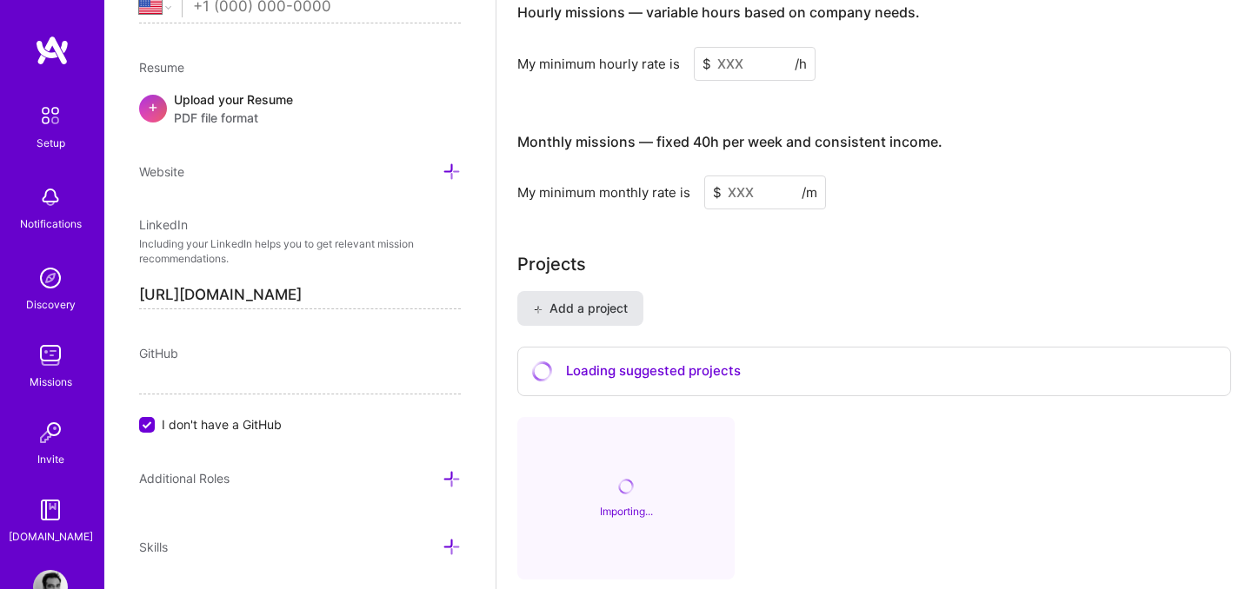
click at [613, 300] on span "Add a project" at bounding box center [580, 308] width 95 height 17
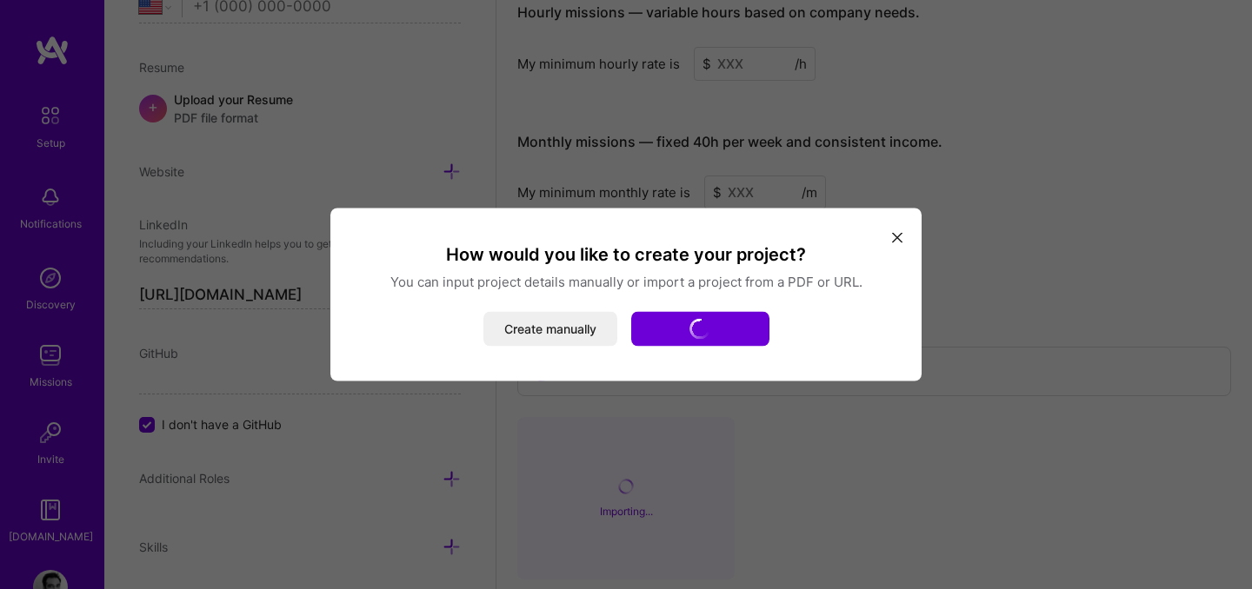
click at [900, 240] on icon "modal" at bounding box center [897, 237] width 10 height 10
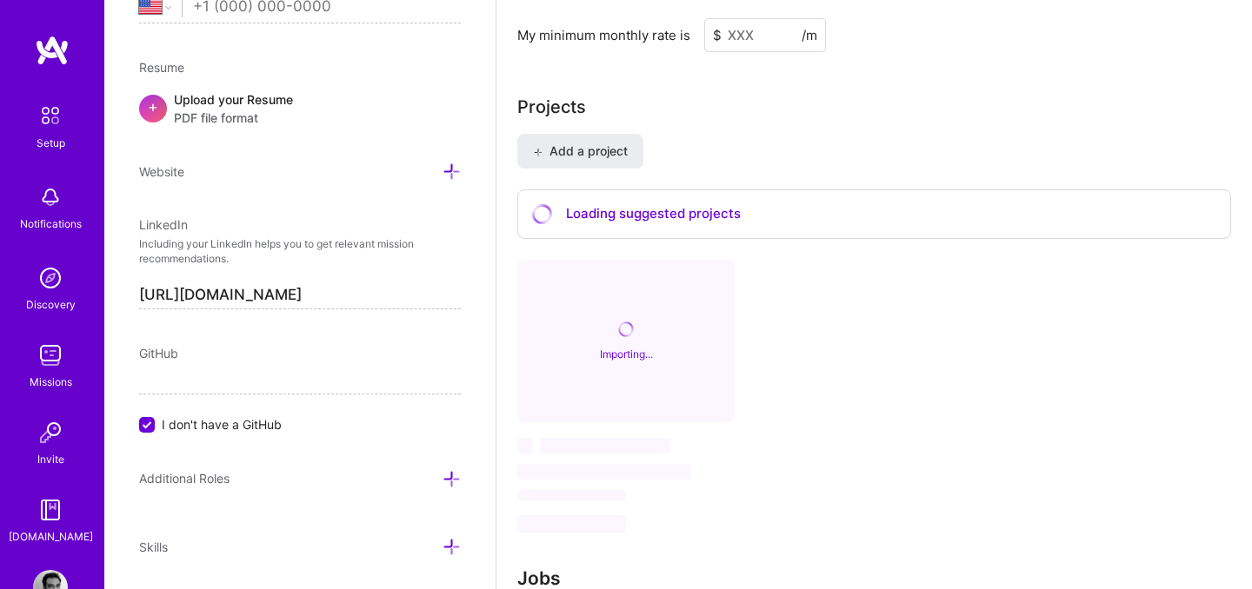
scroll to position [1414, 0]
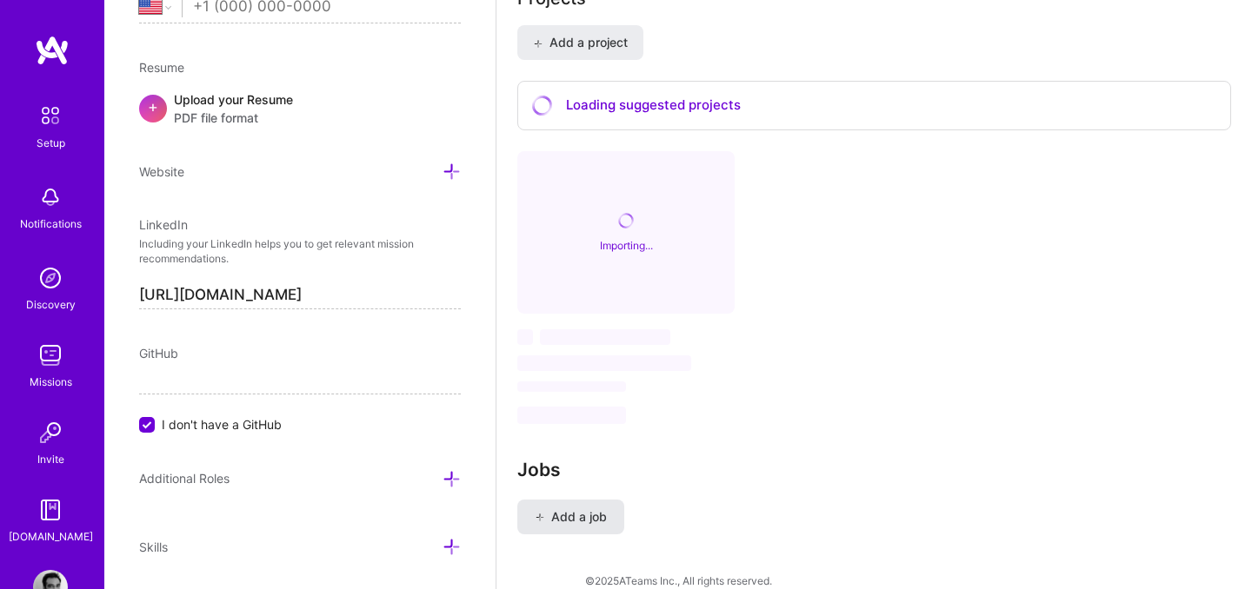
click at [579, 508] on span "Add a job" at bounding box center [571, 516] width 72 height 17
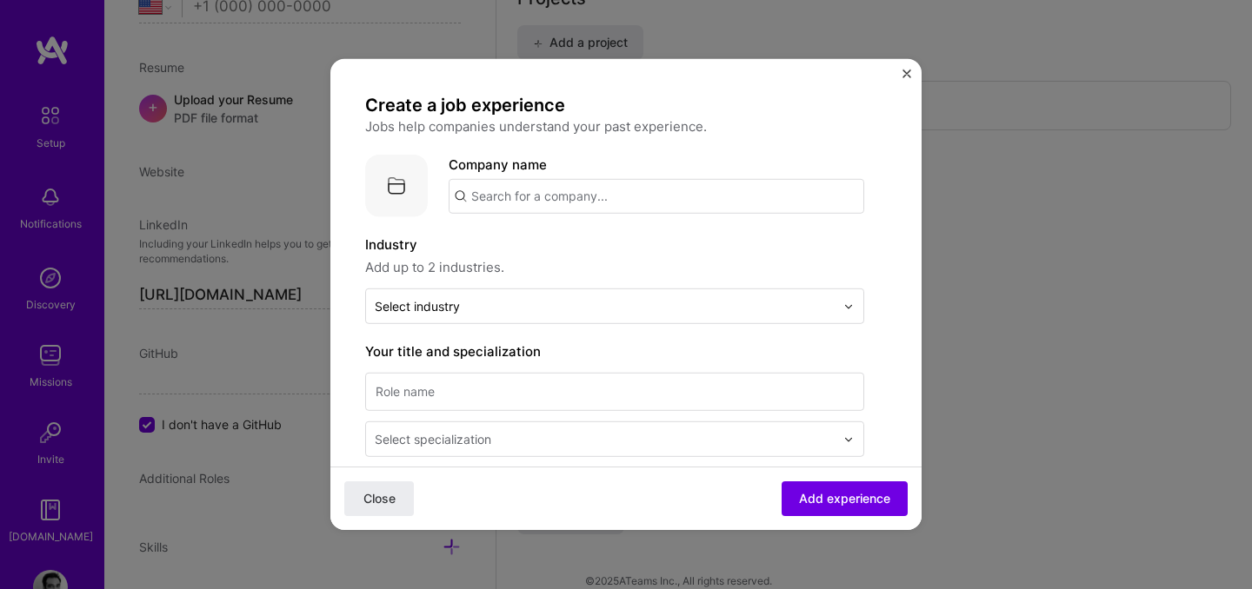
click at [736, 192] on input "text" at bounding box center [655, 196] width 415 height 35
click at [906, 70] on img "Close" at bounding box center [906, 74] width 9 height 9
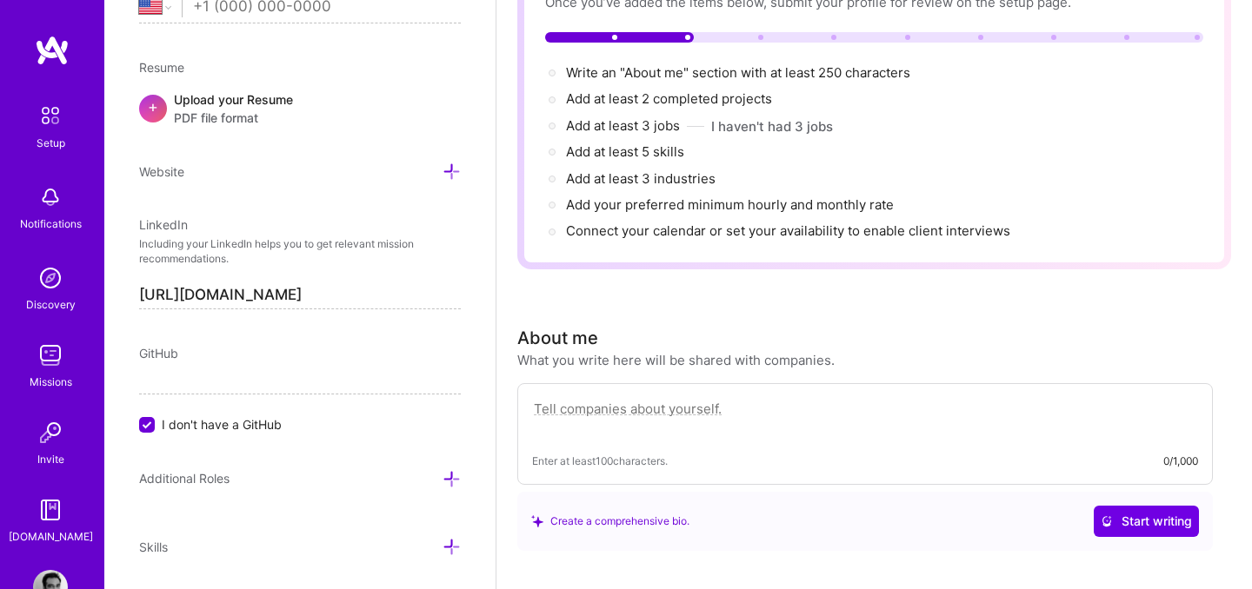
scroll to position [0, 0]
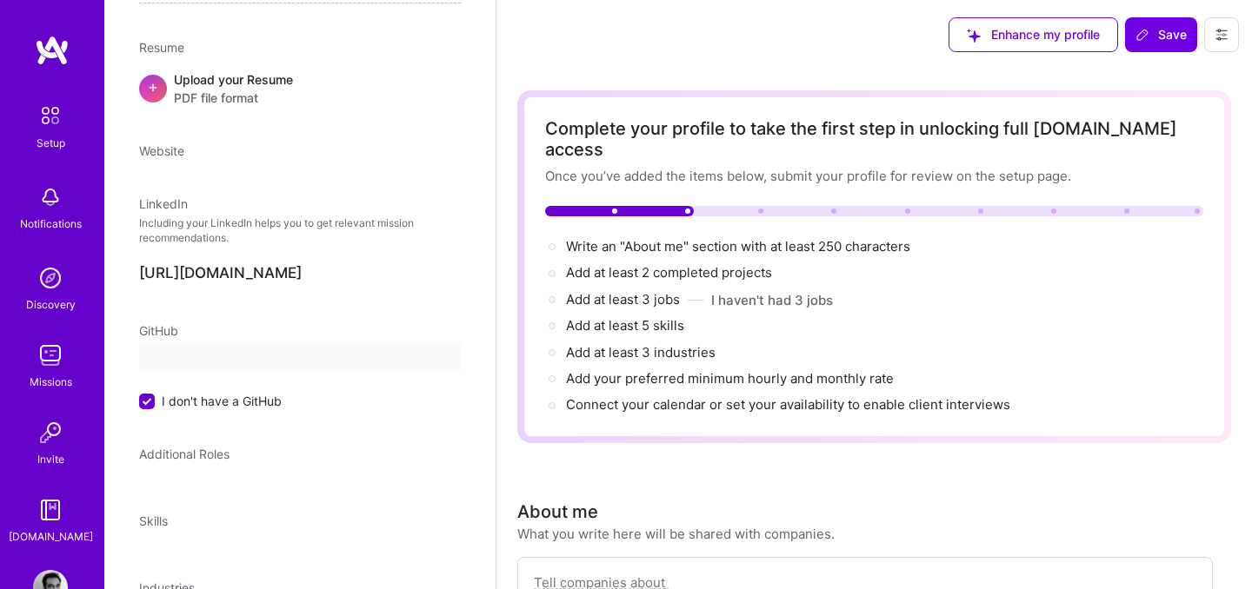
select select "US"
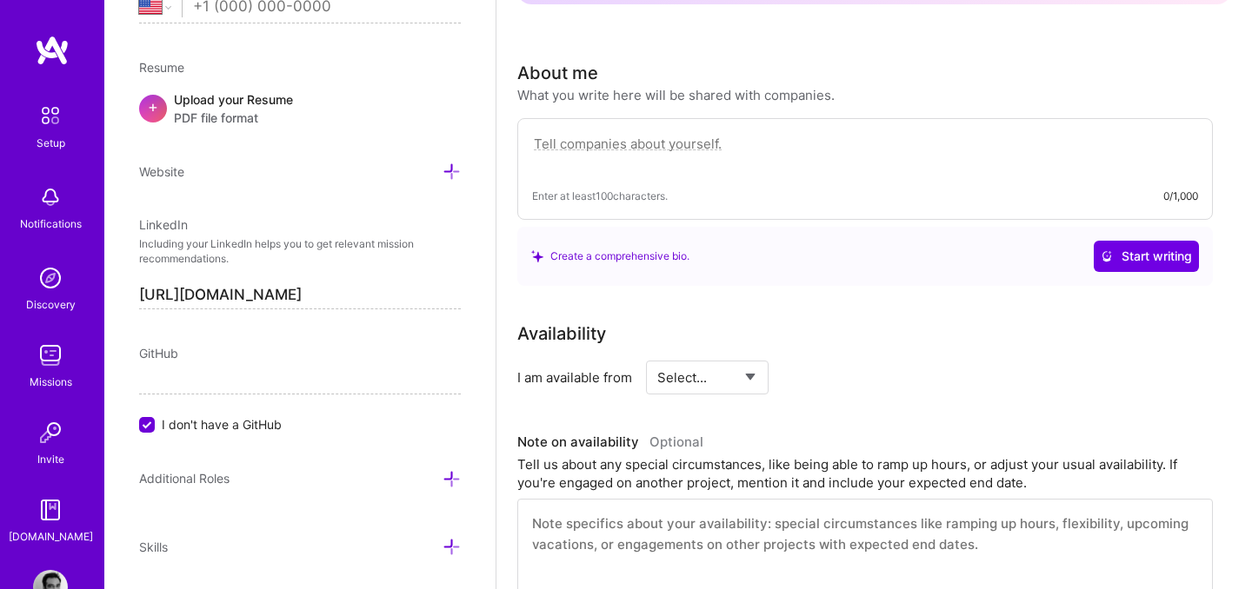
scroll to position [342, 0]
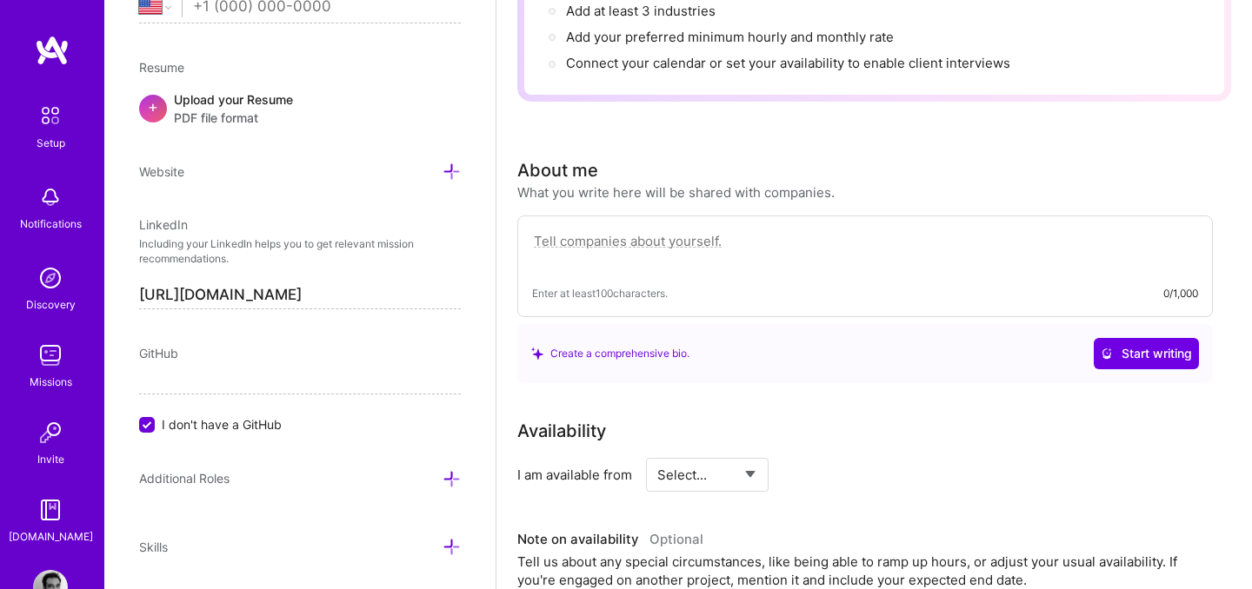
click at [697, 230] on textarea at bounding box center [865, 250] width 666 height 40
click at [1114, 345] on span "Start writing" at bounding box center [1145, 353] width 91 height 17
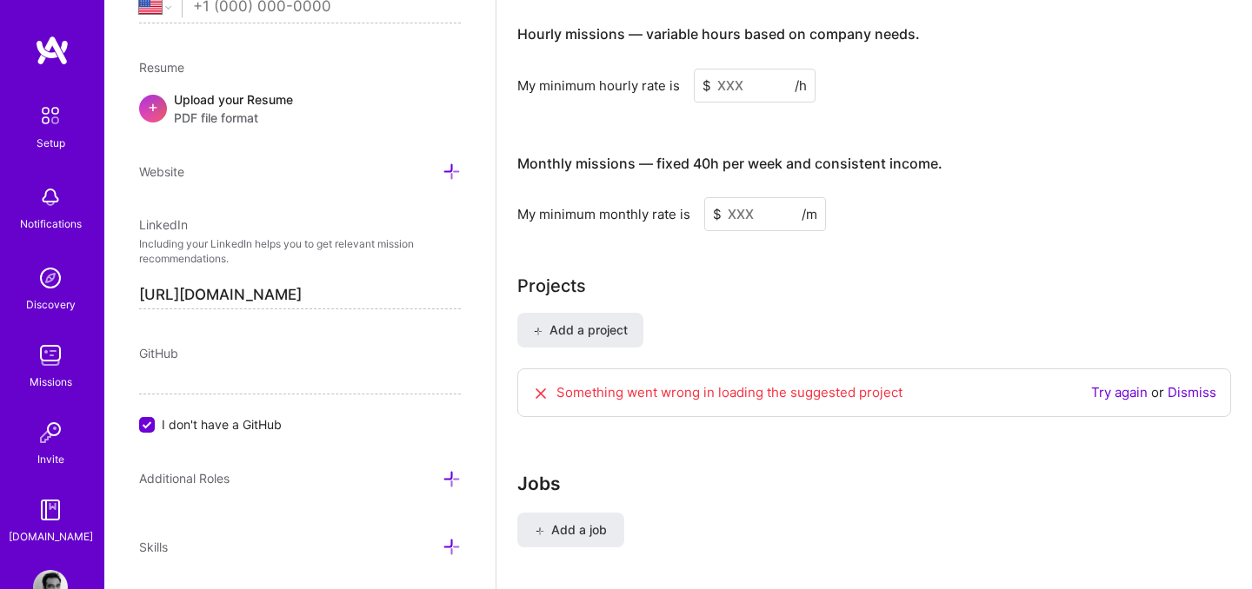
scroll to position [1129, 0]
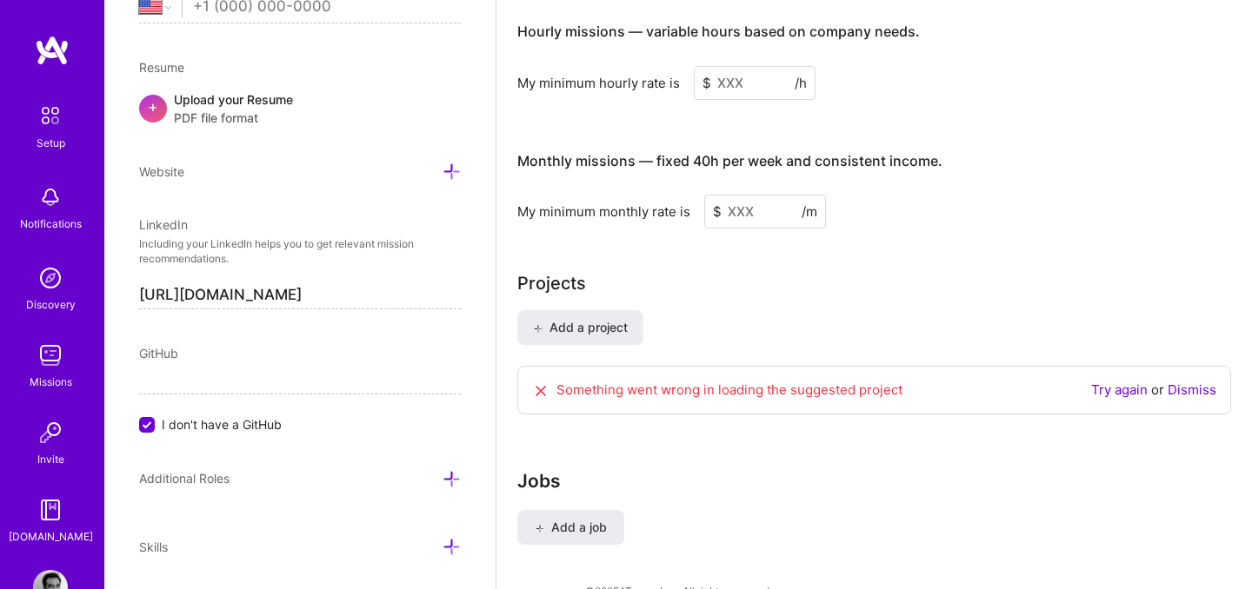
click at [837, 405] on div "Add a project Something went wrong in loading the suggested project Try again o…" at bounding box center [874, 372] width 714 height 125
click at [1126, 382] on link "Try again" at bounding box center [1119, 390] width 56 height 17
